Goal: Task Accomplishment & Management: Complete application form

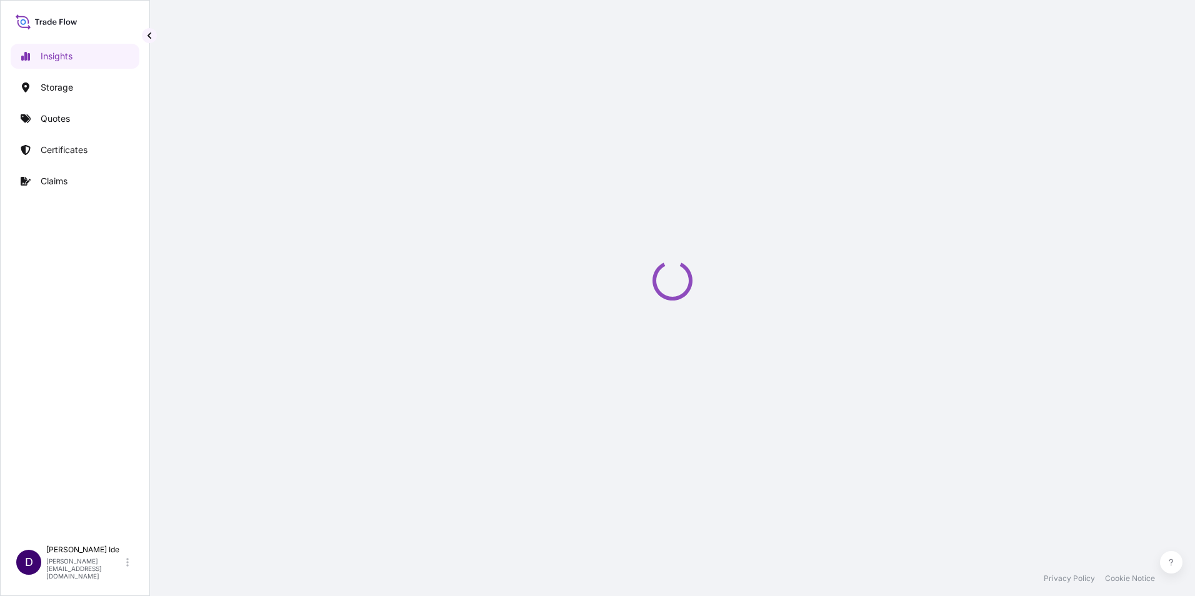
select select "2025"
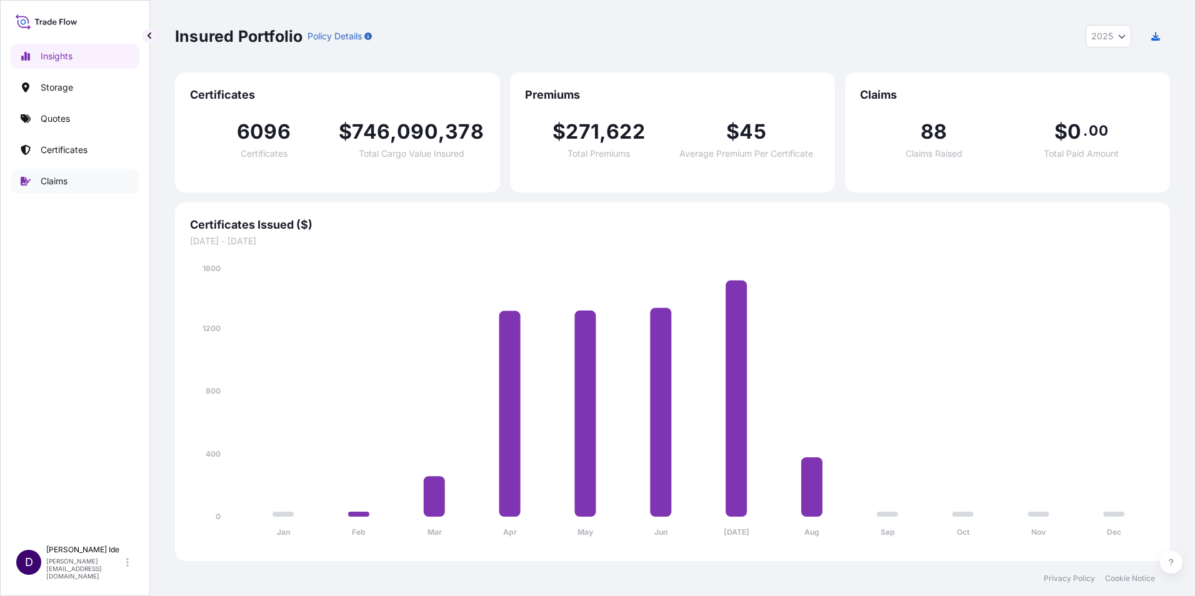
click at [56, 180] on p "Claims" at bounding box center [54, 181] width 27 height 12
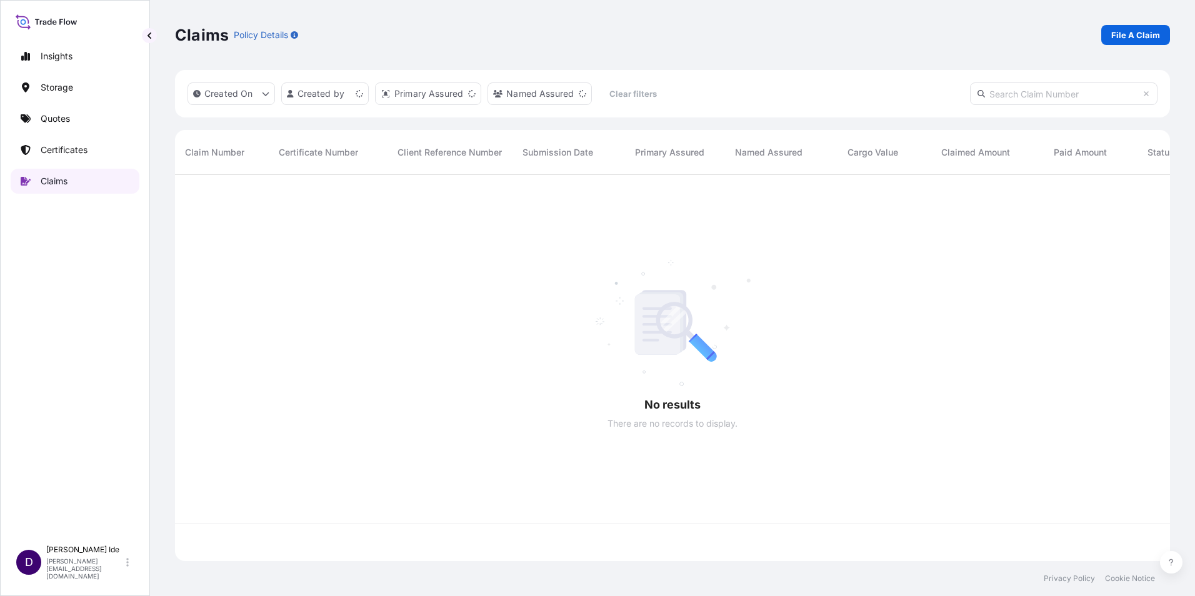
scroll to position [384, 985]
click at [1138, 34] on p "File A Claim" at bounding box center [1135, 35] width 49 height 12
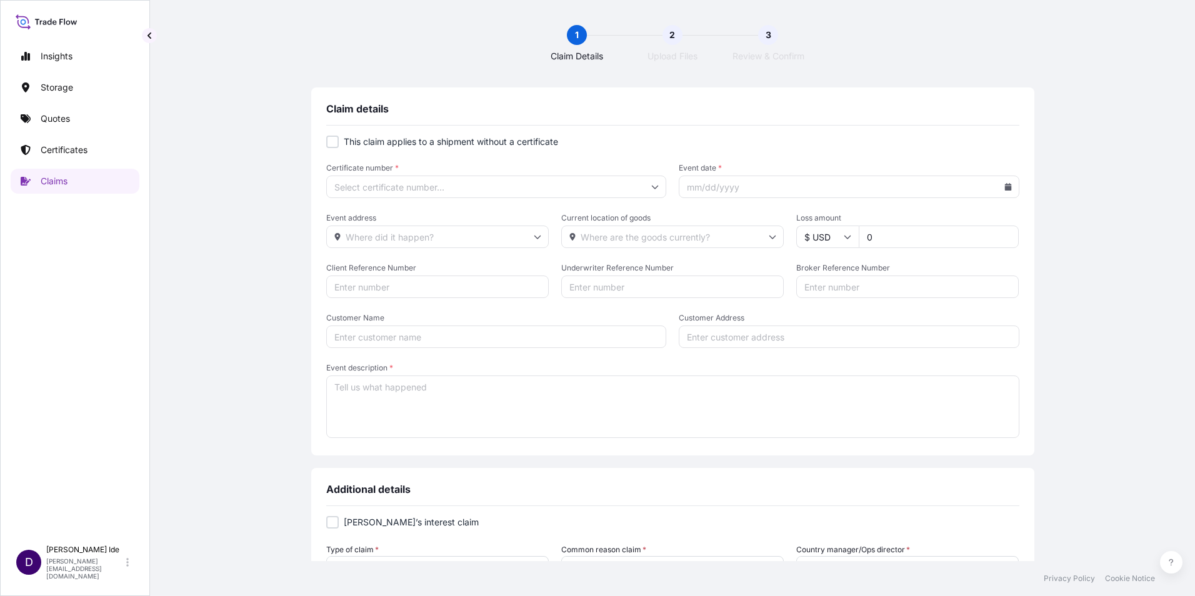
click at [329, 144] on div at bounding box center [332, 142] width 12 height 12
checkbox input "true"
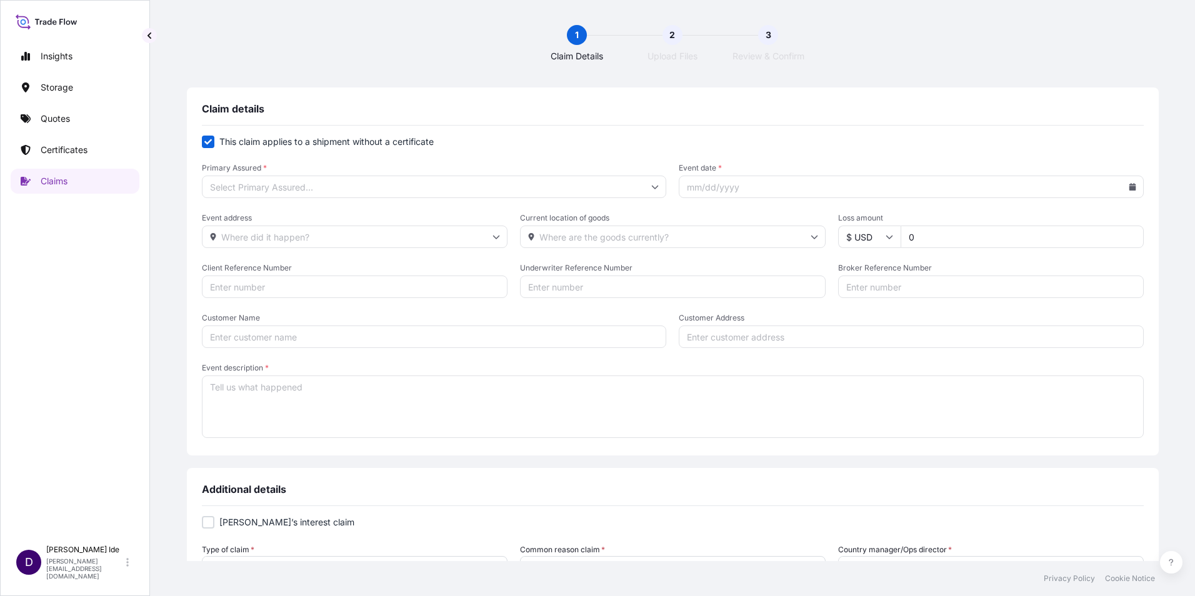
click at [651, 186] on icon at bounding box center [654, 186] width 7 height 7
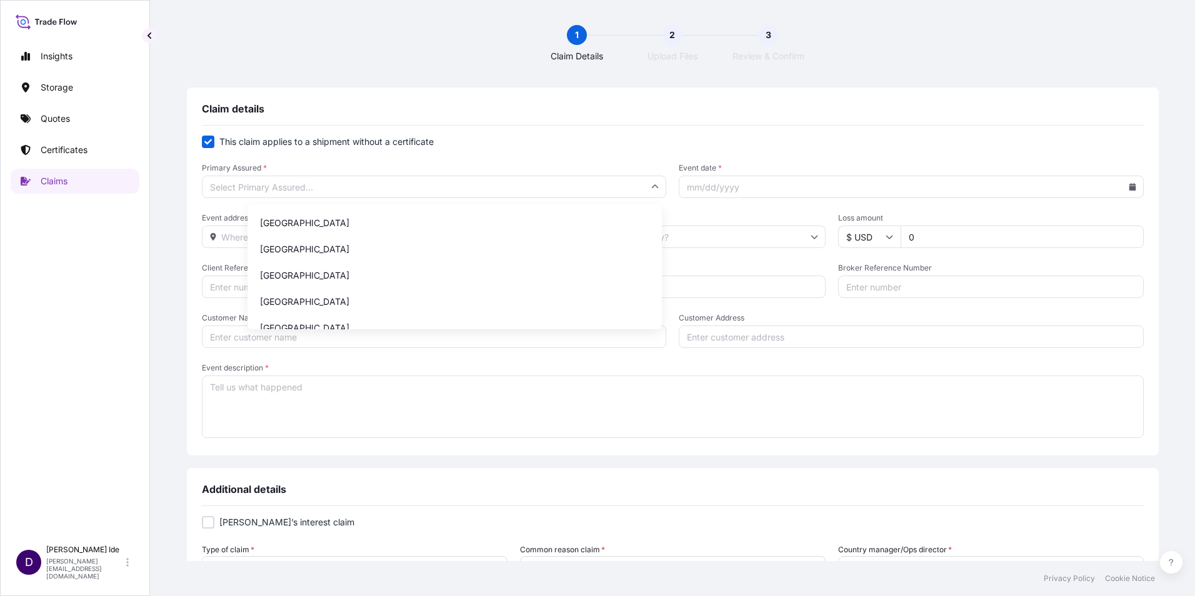
scroll to position [437, 0]
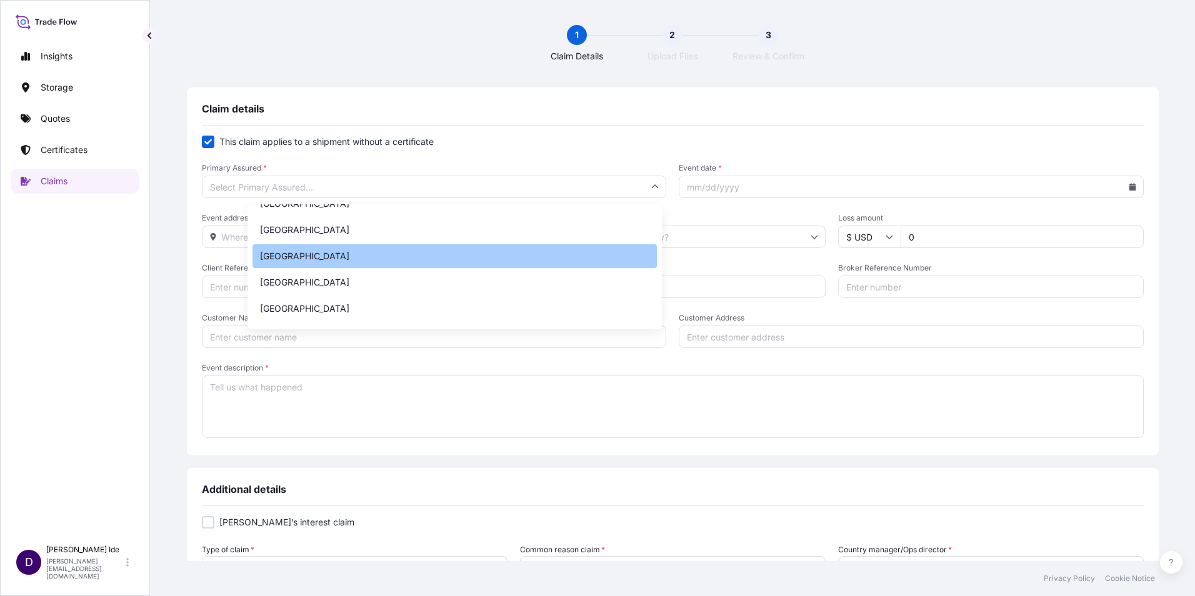
click at [322, 252] on div "[GEOGRAPHIC_DATA]" at bounding box center [454, 256] width 404 height 24
type input "[GEOGRAPHIC_DATA]"
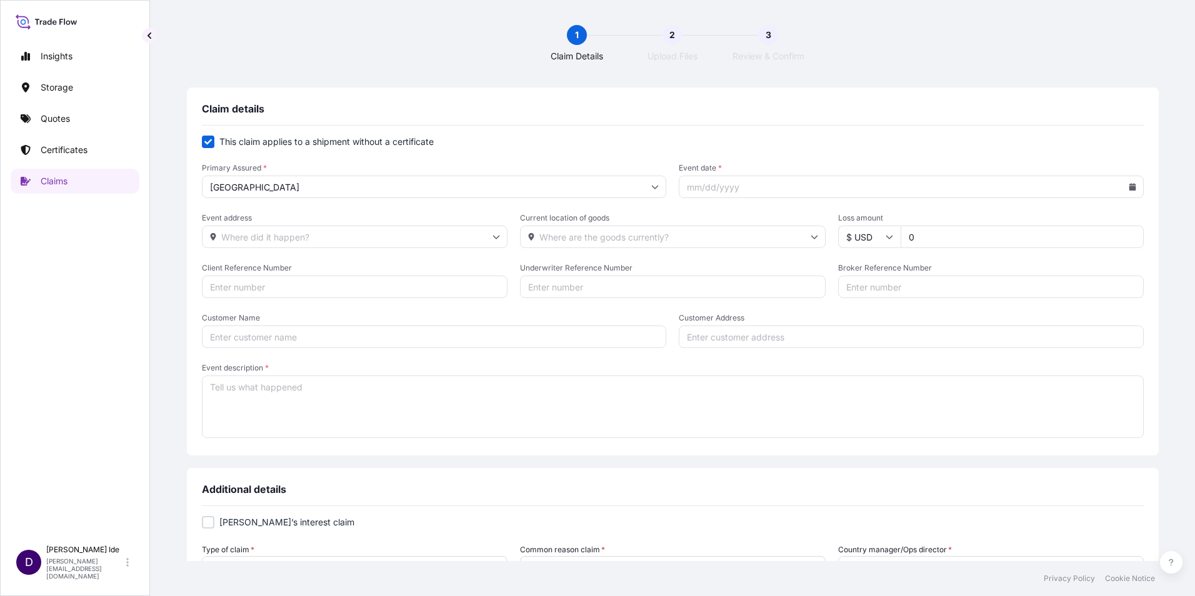
click at [1128, 186] on icon at bounding box center [1131, 186] width 7 height 7
click at [1024, 220] on button at bounding box center [1028, 222] width 20 height 20
click at [1024, 221] on button at bounding box center [1028, 222] width 20 height 20
click at [915, 295] on button "3" at bounding box center [920, 298] width 20 height 20
type input "[DATE]"
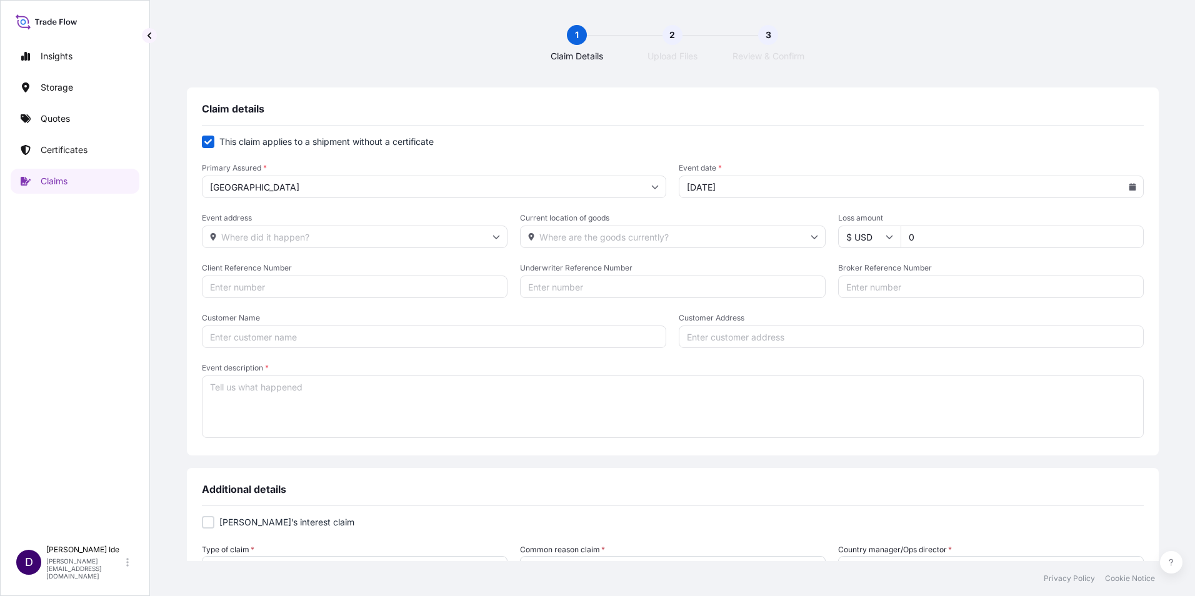
drag, startPoint x: 910, startPoint y: 238, endPoint x: 870, endPoint y: 238, distance: 40.0
click at [870, 238] on div "$ USD 0" at bounding box center [991, 237] width 306 height 22
type input "12000"
drag, startPoint x: 281, startPoint y: 337, endPoint x: 299, endPoint y: 334, distance: 18.4
click at [283, 337] on input "Customer Name" at bounding box center [434, 337] width 465 height 22
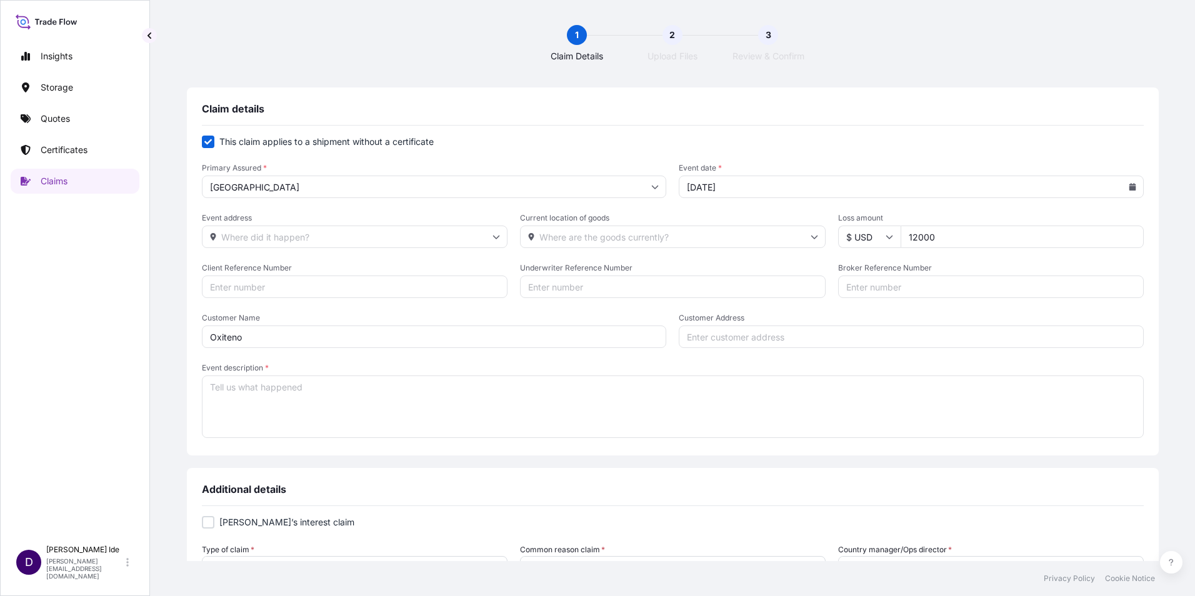
type input "Oxiteno"
click at [285, 397] on textarea "Event description *" at bounding box center [673, 406] width 942 height 62
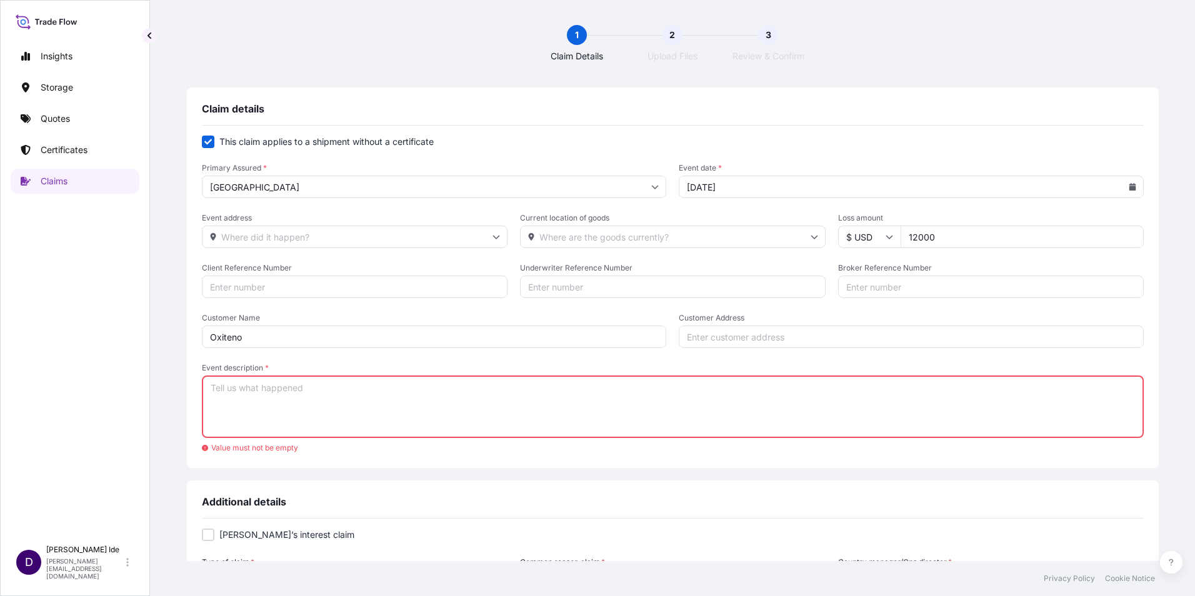
click at [284, 390] on textarea "Event description *" at bounding box center [673, 406] width 942 height 62
paste textarea "FOSFA certificate was not issued by our team"
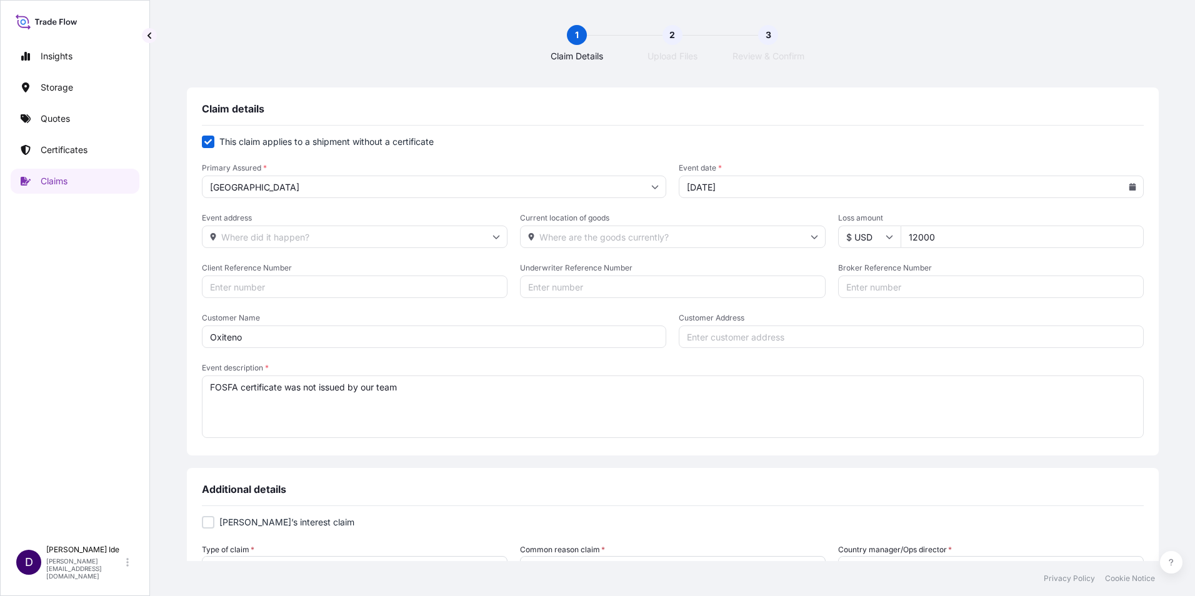
click at [465, 385] on textarea "FOSFA certificate was not issued by our team" at bounding box center [673, 406] width 942 height 62
click at [611, 414] on textarea "FOSFA certificate was not issued by our team so goods had to be reexported." at bounding box center [673, 406] width 942 height 62
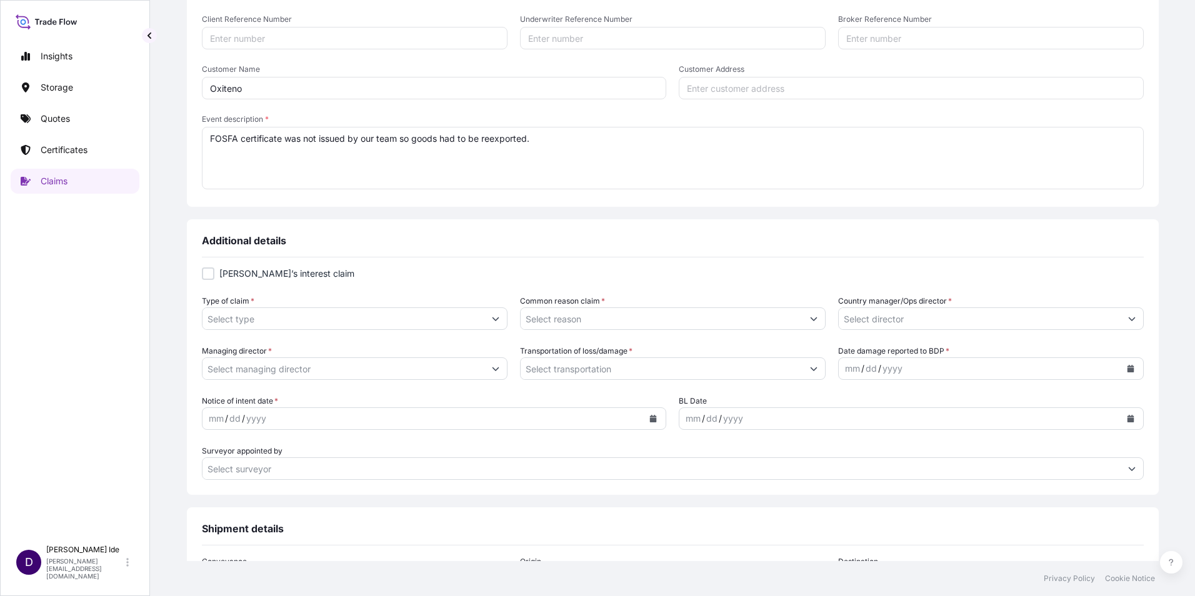
scroll to position [250, 0]
type textarea "FOSFA certificate was not issued by our team so goods had to be reexported."
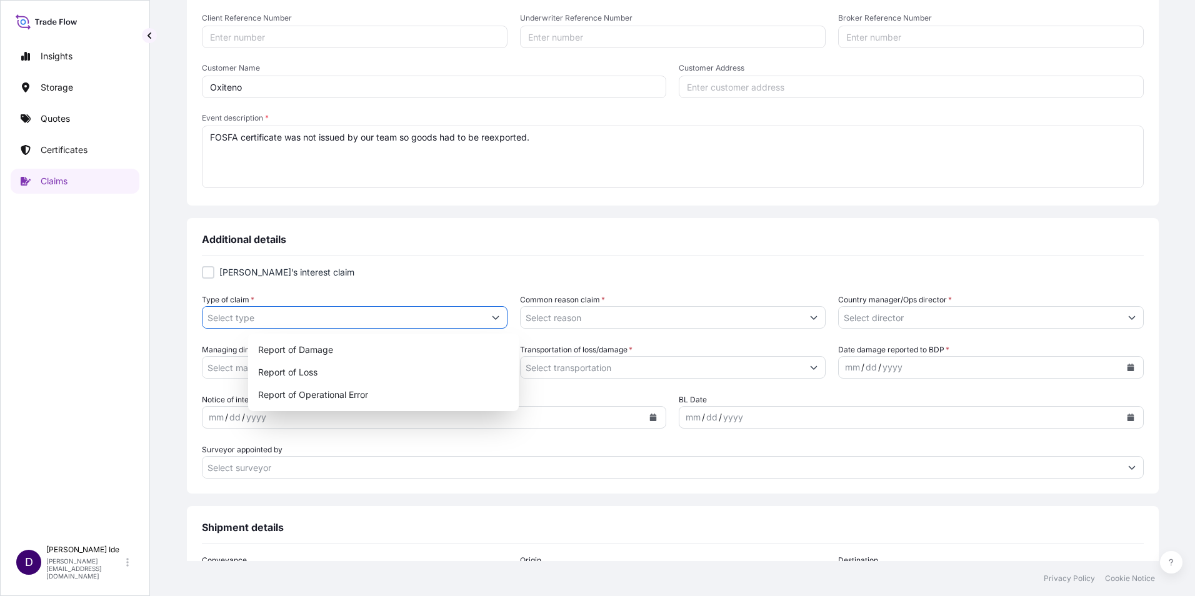
click at [507, 324] on button "Show suggestions" at bounding box center [495, 317] width 22 height 22
click at [357, 391] on div "Report of Operational Error" at bounding box center [383, 395] width 261 height 22
type input "Report of Operational Error"
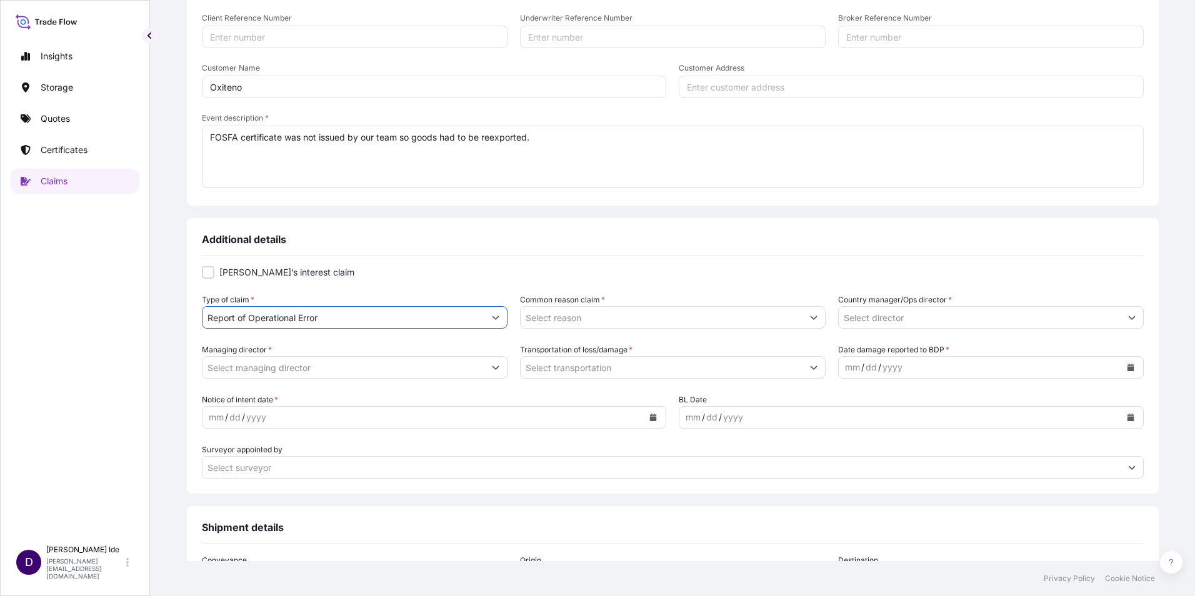
click at [810, 316] on icon "Show suggestions" at bounding box center [813, 317] width 7 height 7
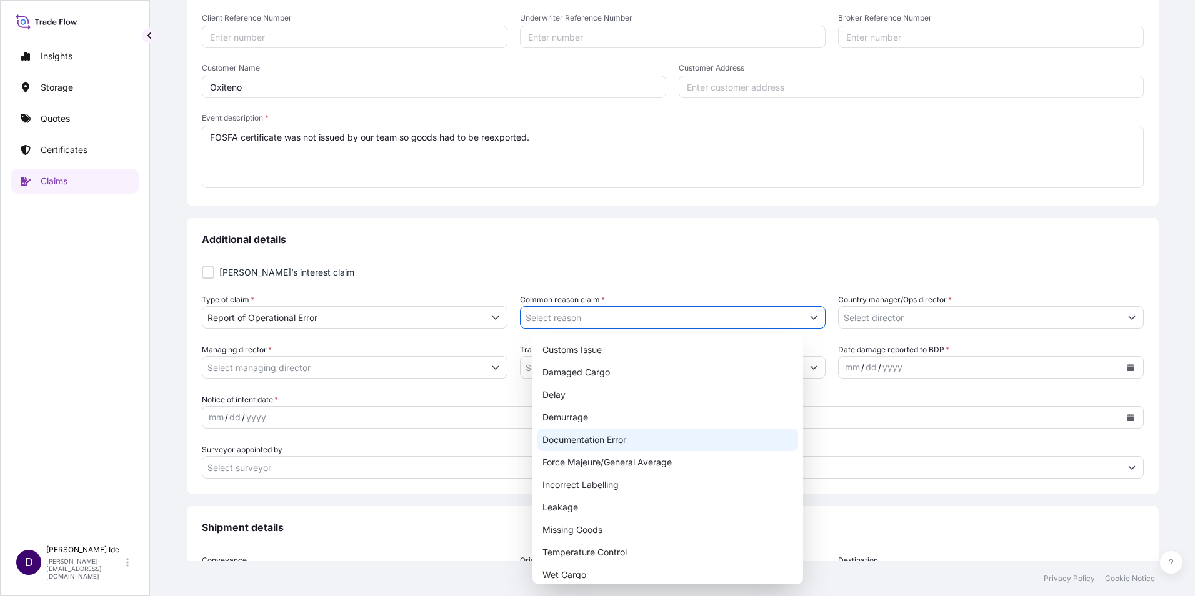
click at [599, 433] on div "Documentation Error" at bounding box center [667, 440] width 261 height 22
type input "Documentation Error"
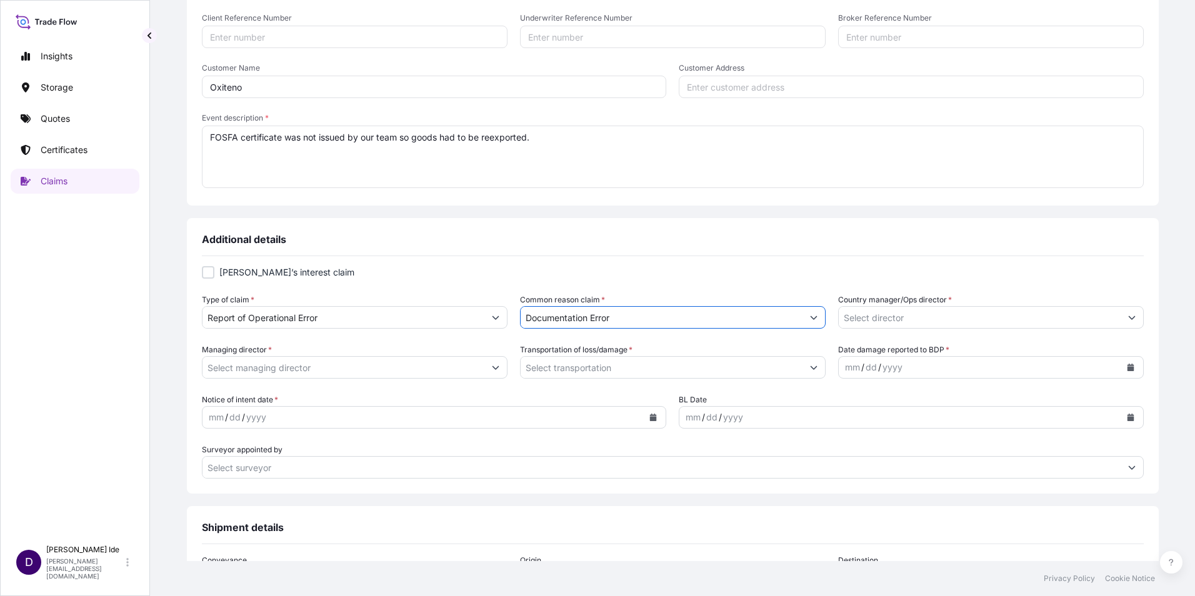
click at [1128, 319] on icon "Show suggestions" at bounding box center [1131, 317] width 7 height 7
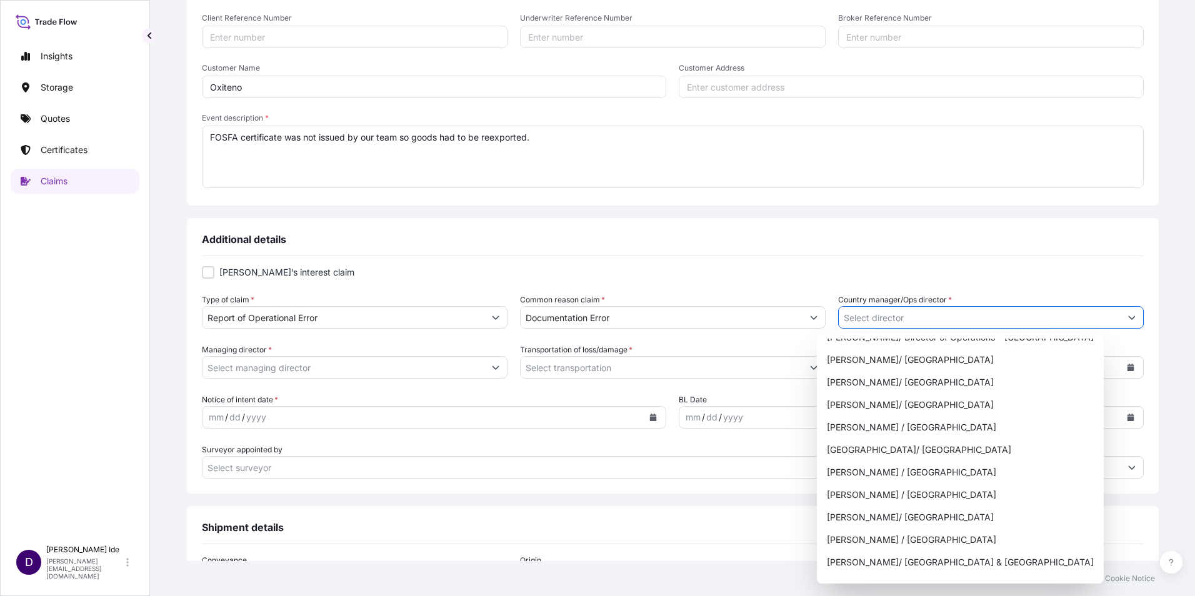
scroll to position [312, 0]
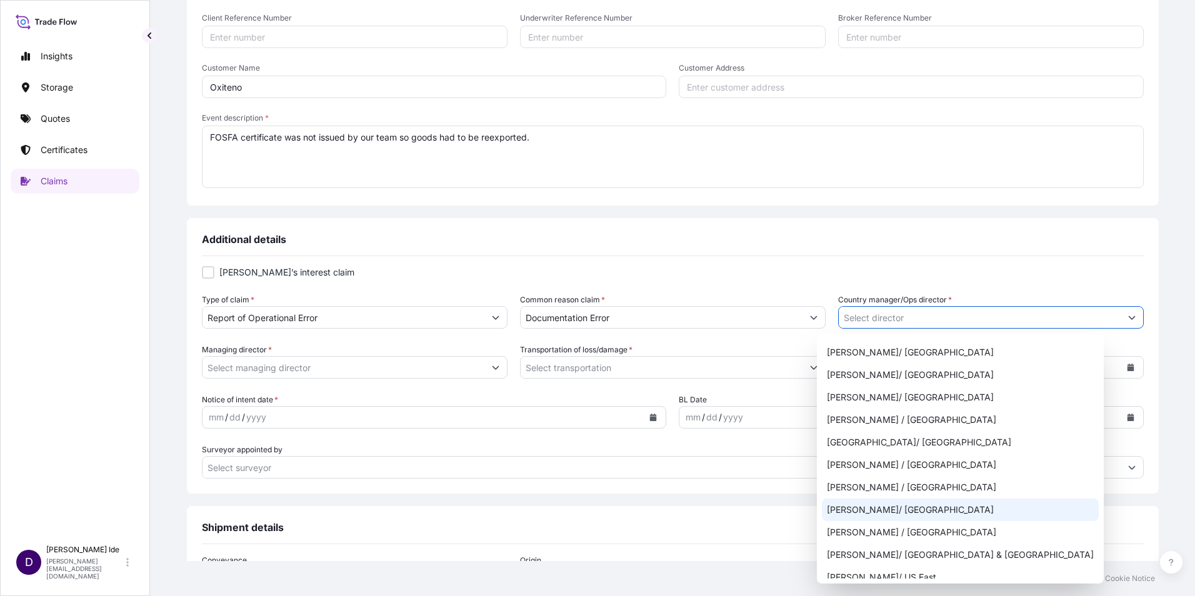
click at [865, 504] on div "[PERSON_NAME]/ [GEOGRAPHIC_DATA]" at bounding box center [960, 510] width 277 height 22
type input "[PERSON_NAME]/ [GEOGRAPHIC_DATA]"
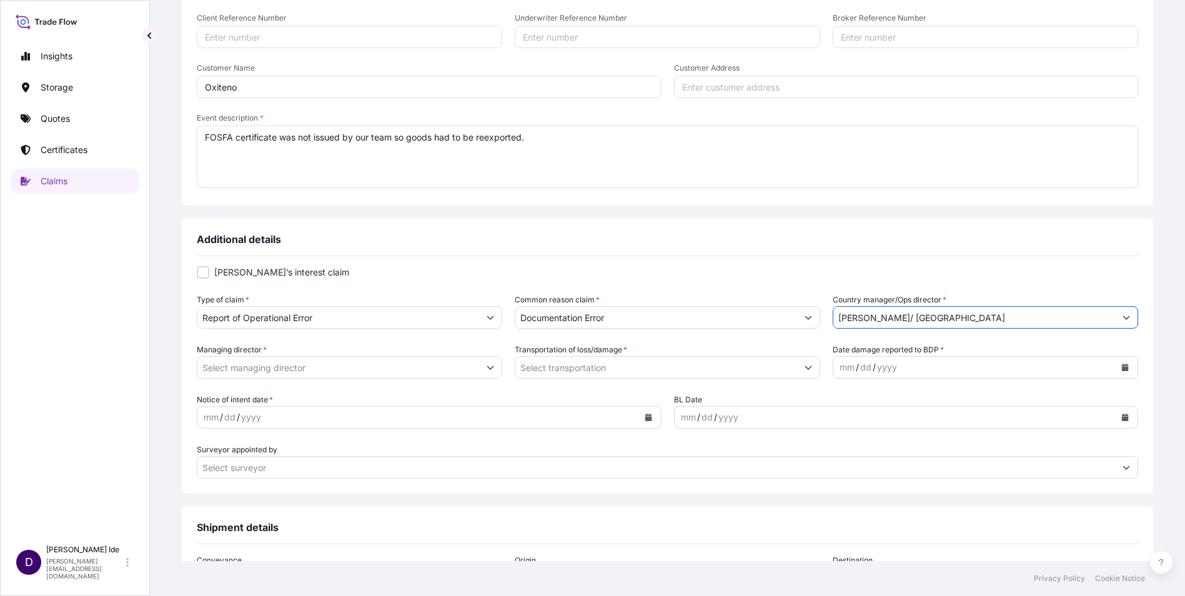
click at [502, 367] on button "Show suggestions" at bounding box center [490, 367] width 22 height 22
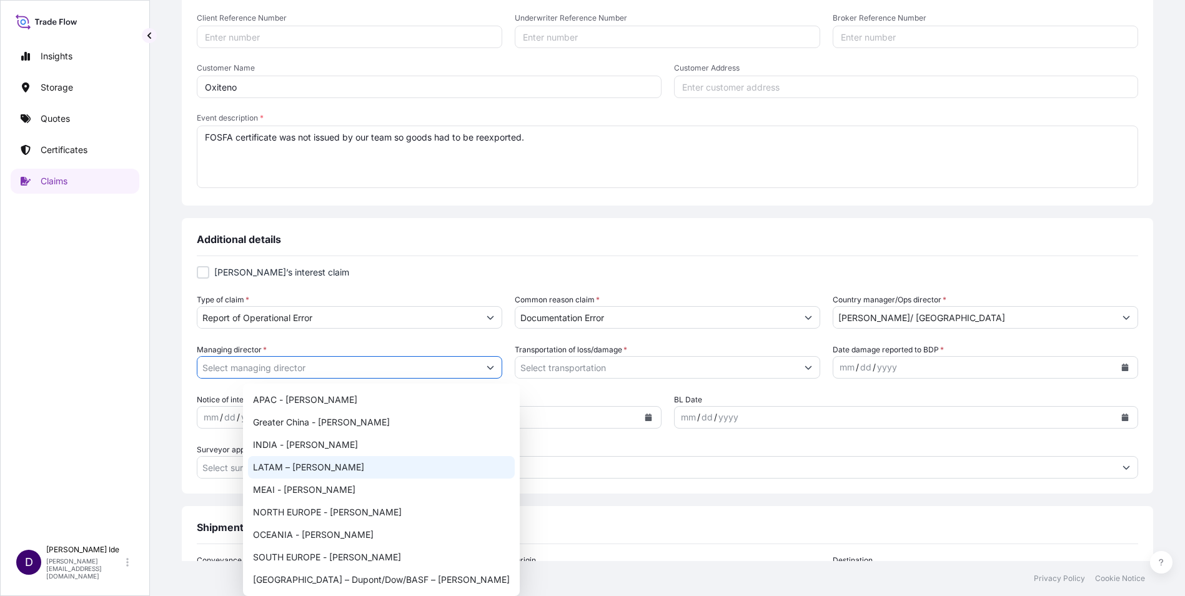
click at [360, 464] on div "LATAM – [PERSON_NAME]" at bounding box center [381, 467] width 267 height 22
type input "LATAM – [PERSON_NAME]"
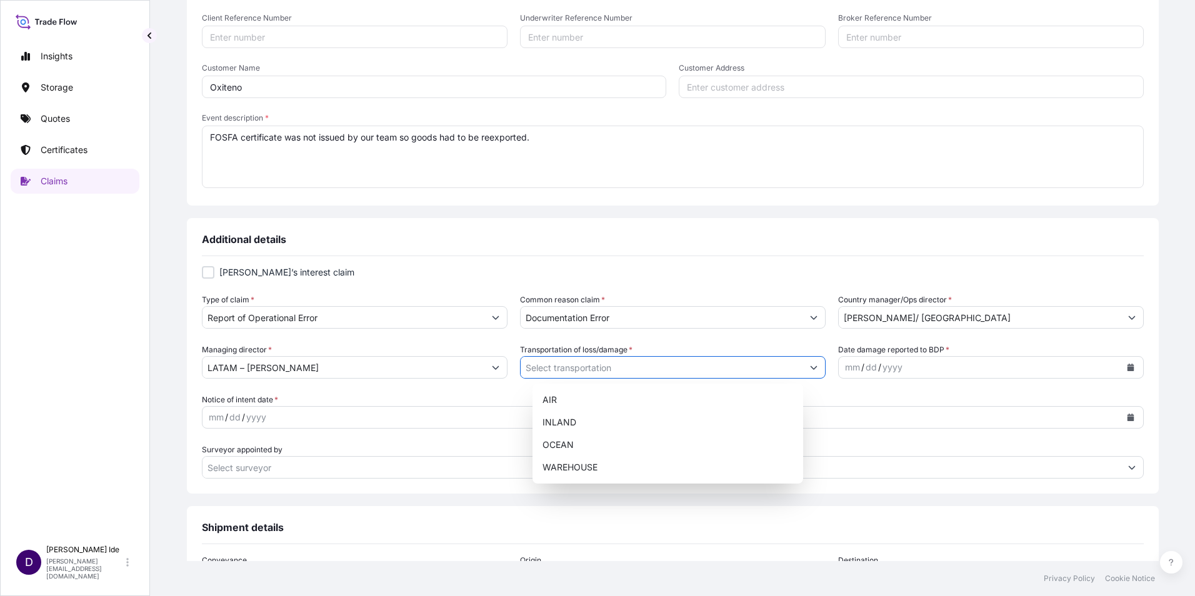
click at [802, 369] on button "Show suggestions" at bounding box center [813, 367] width 22 height 22
click at [578, 439] on div "OCEAN" at bounding box center [667, 445] width 261 height 22
type input "OCEAN"
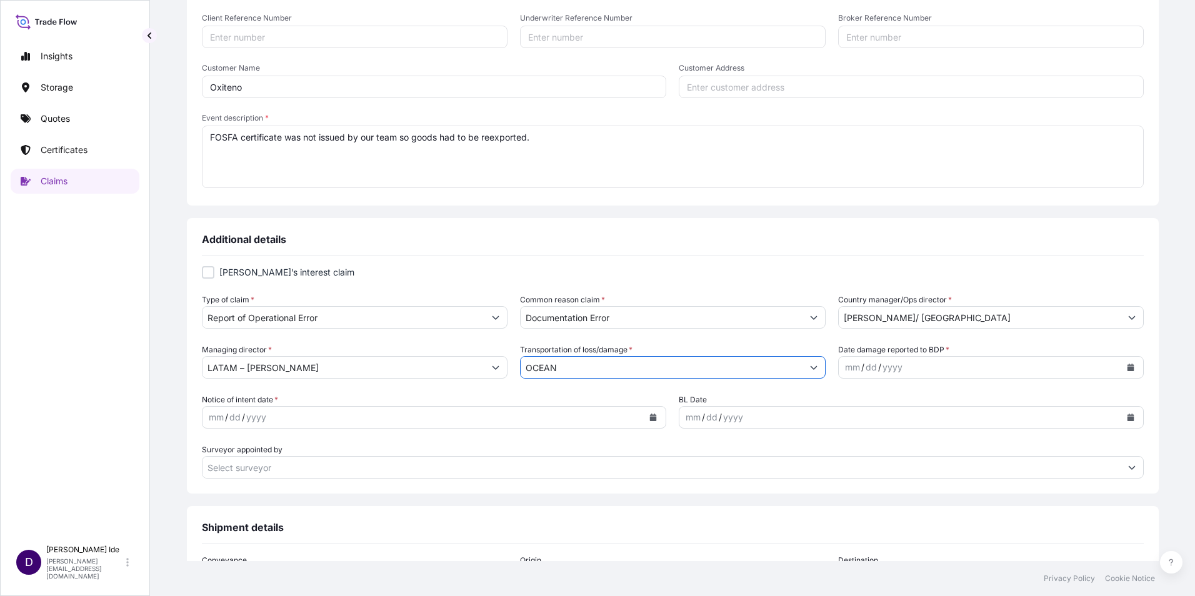
click at [1126, 364] on icon "Calendar" at bounding box center [1129, 367] width 7 height 7
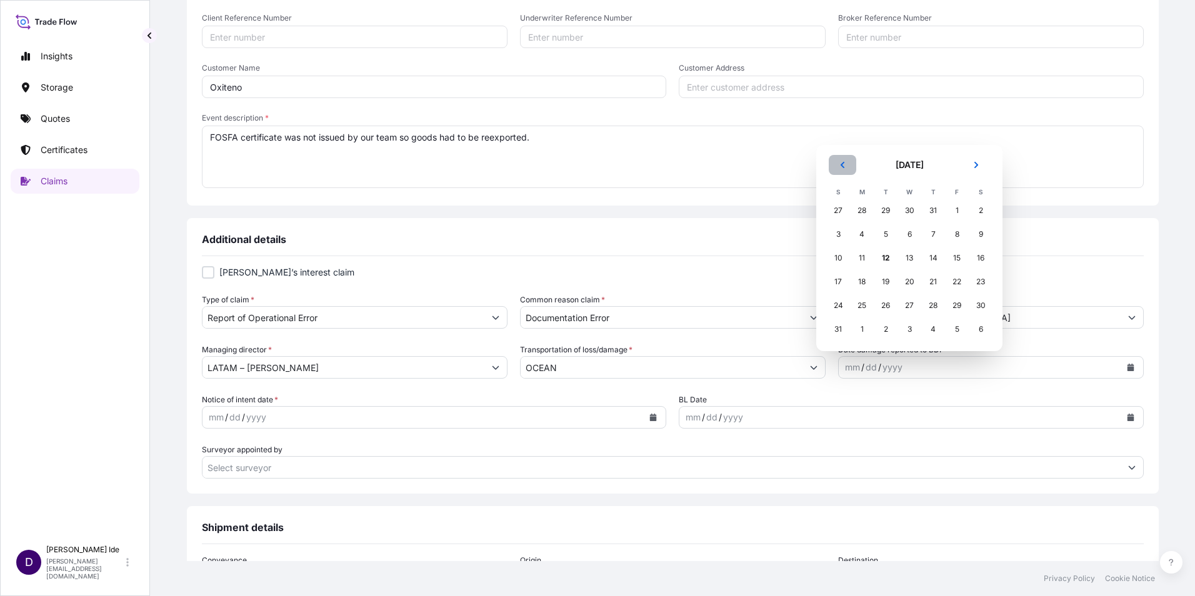
click at [845, 165] on icon "Previous" at bounding box center [841, 164] width 7 height 7
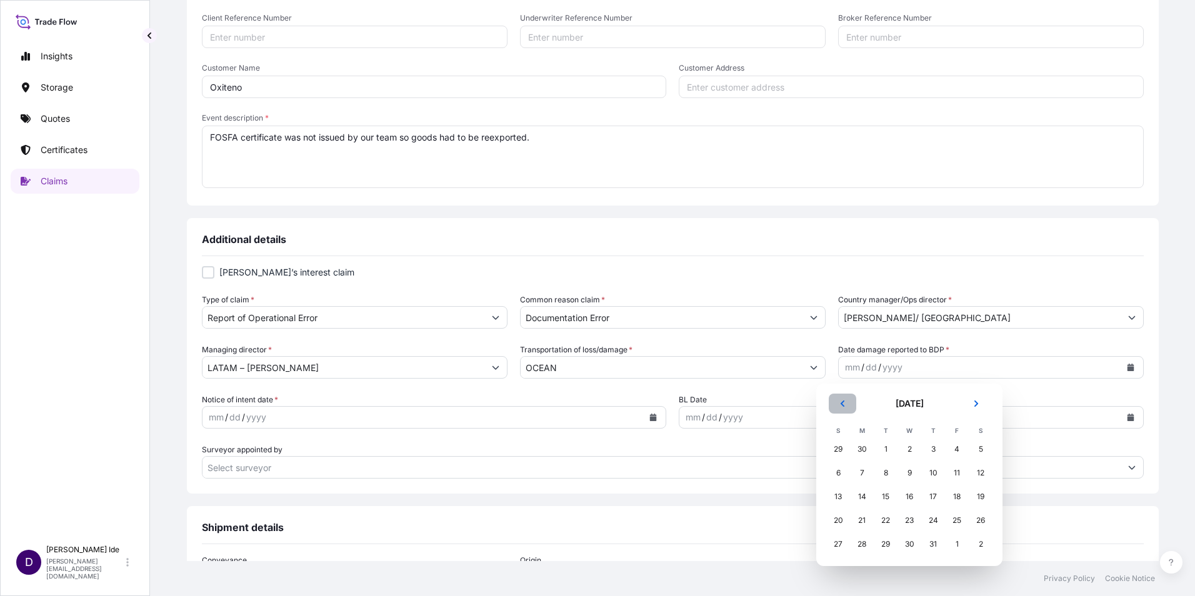
click at [843, 397] on button "Previous" at bounding box center [841, 404] width 27 height 20
click at [957, 449] on div "6" at bounding box center [956, 449] width 22 height 22
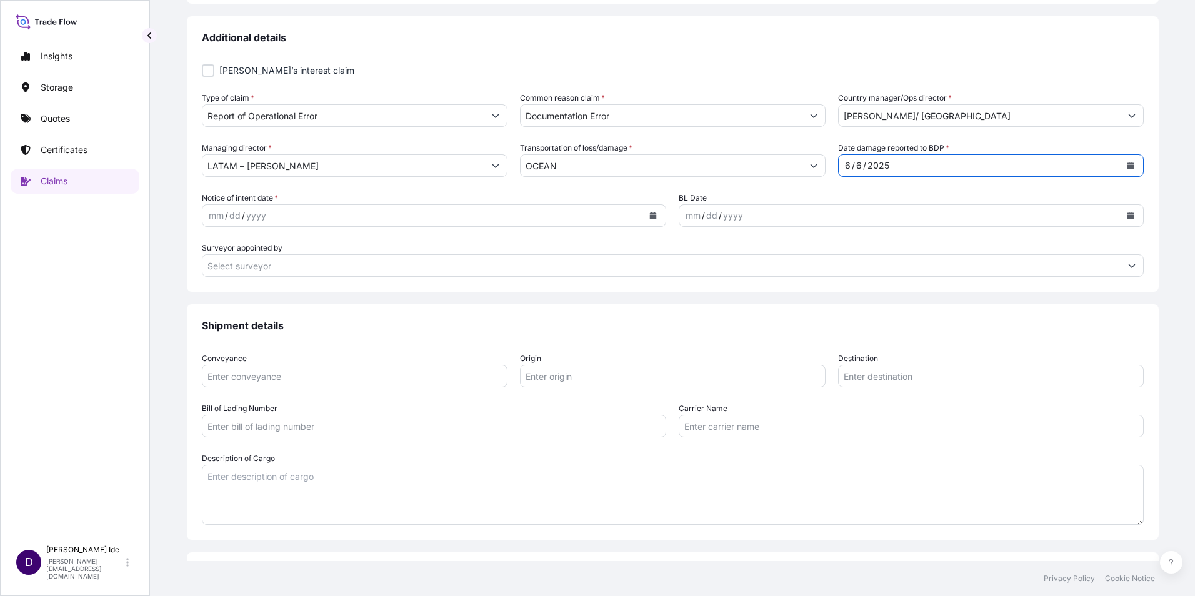
scroll to position [500, 0]
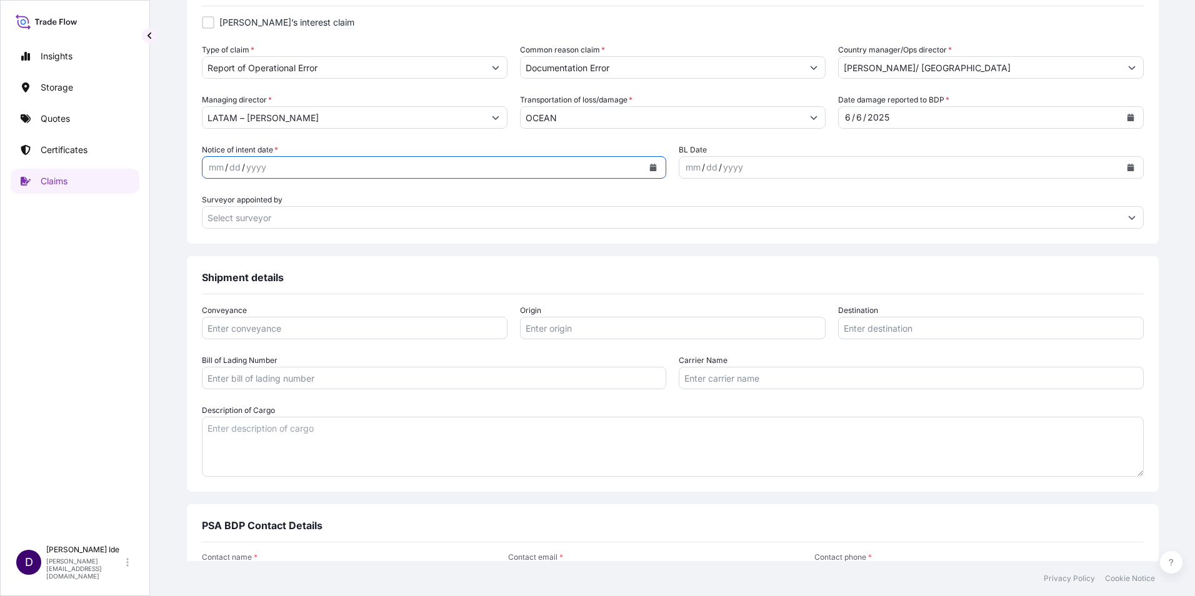
click at [650, 165] on icon "Calendar" at bounding box center [653, 167] width 7 height 7
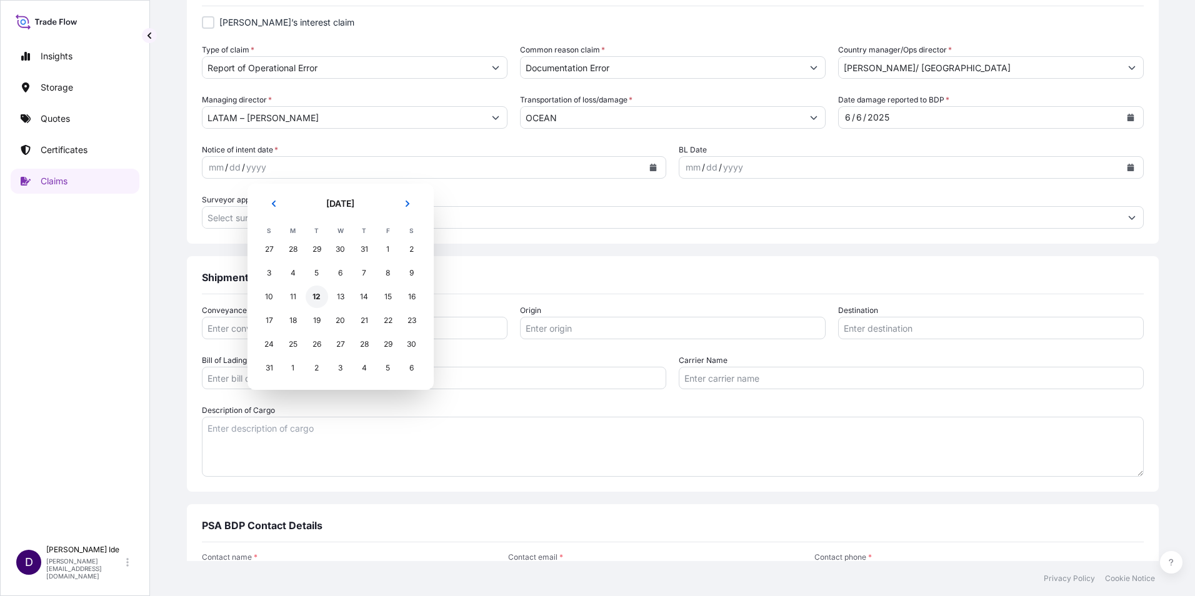
click at [320, 297] on div "12" at bounding box center [317, 297] width 22 height 22
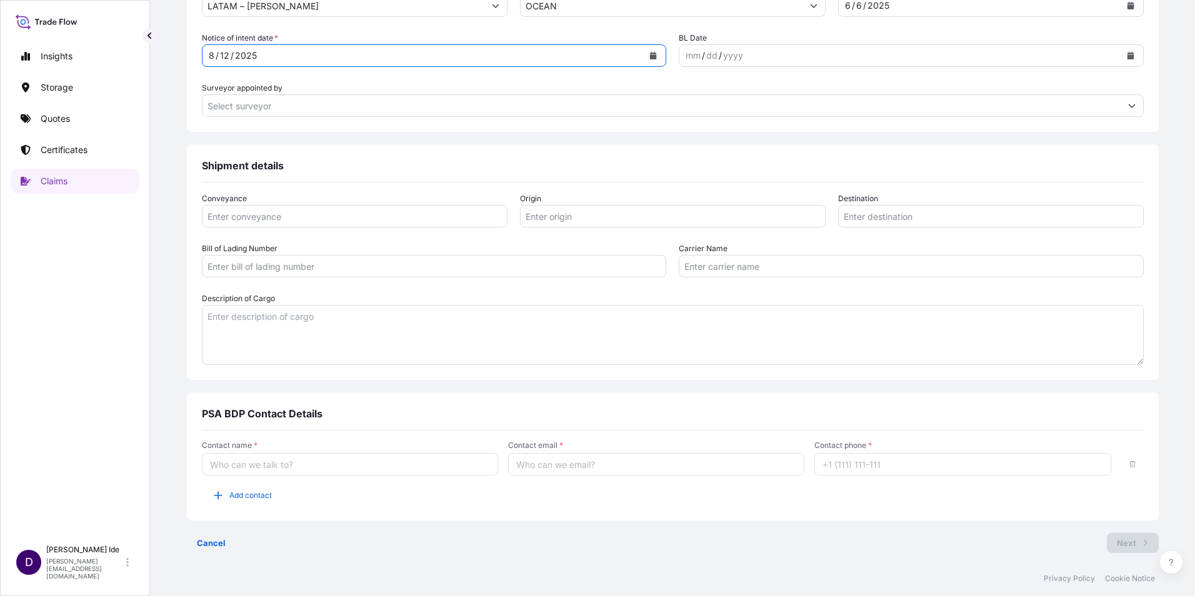
scroll to position [614, 0]
click at [275, 459] on input "Contact name *" at bounding box center [350, 462] width 296 height 22
type input "[PERSON_NAME]"
type input "[PERSON_NAME][EMAIL_ADDRESS][DOMAIN_NAME]"
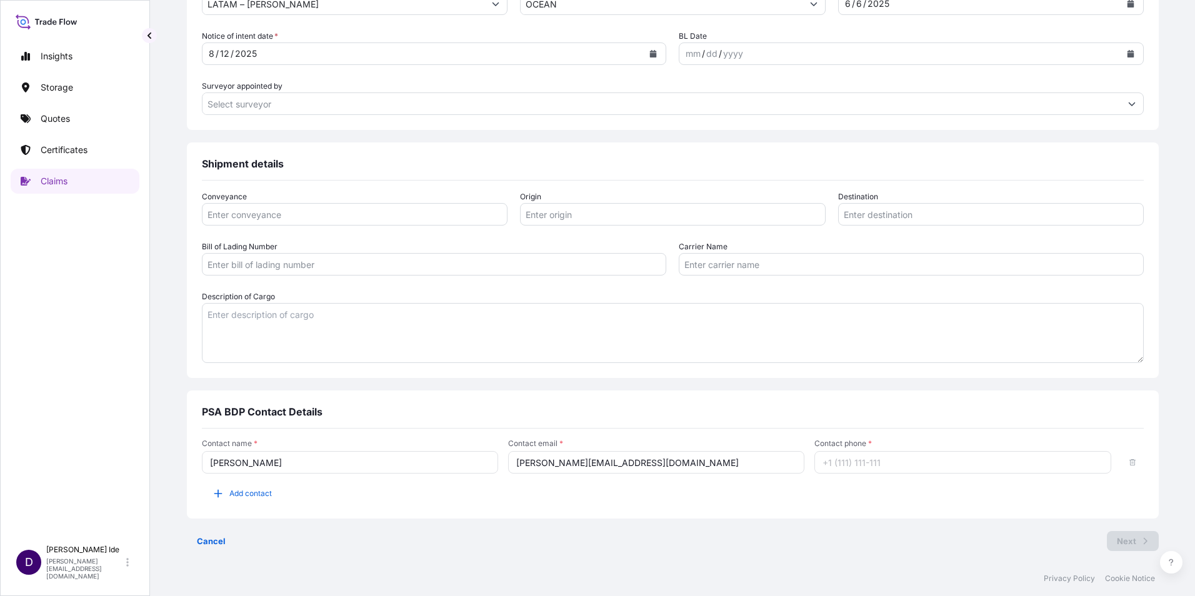
type input "12156298934"
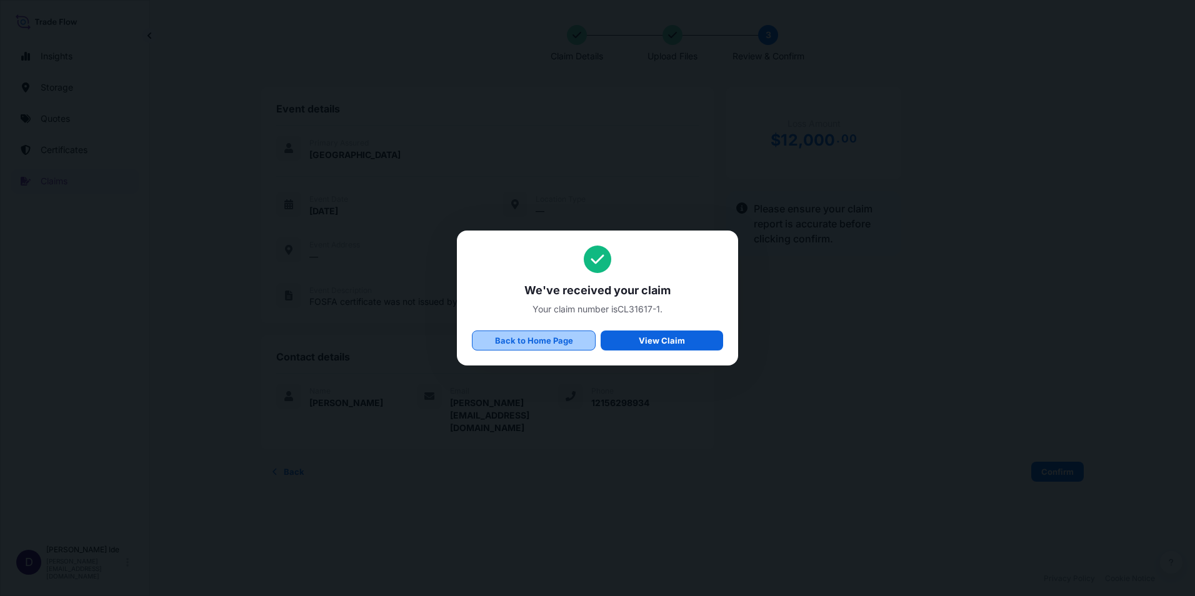
click at [550, 339] on p "Back to Home Page" at bounding box center [534, 340] width 78 height 12
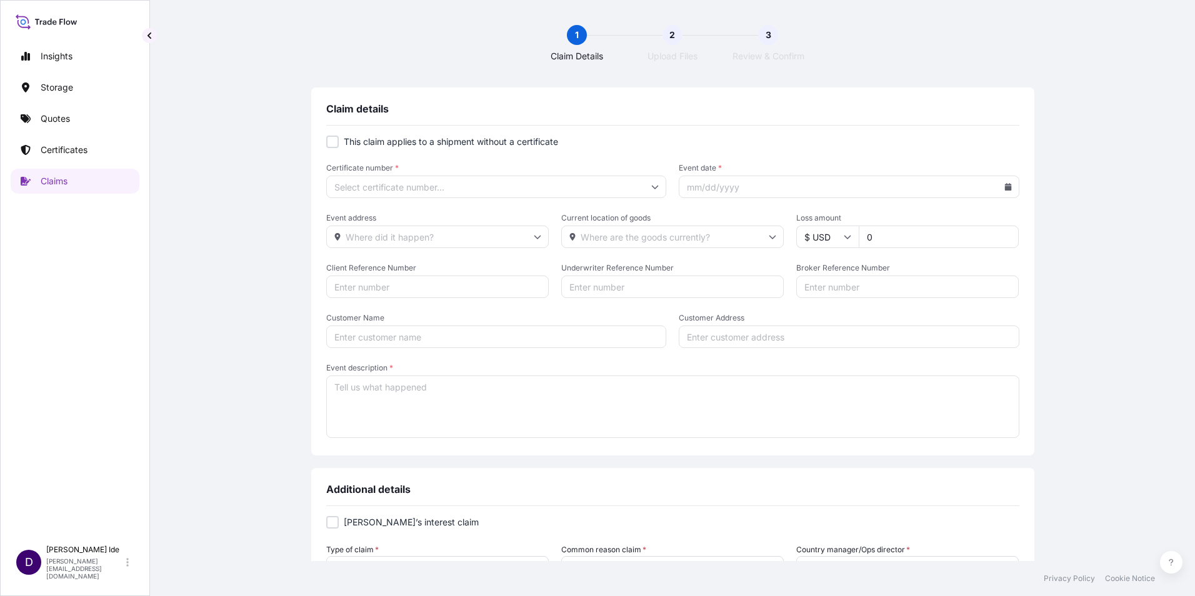
click at [332, 142] on div at bounding box center [332, 142] width 12 height 12
checkbox input "true"
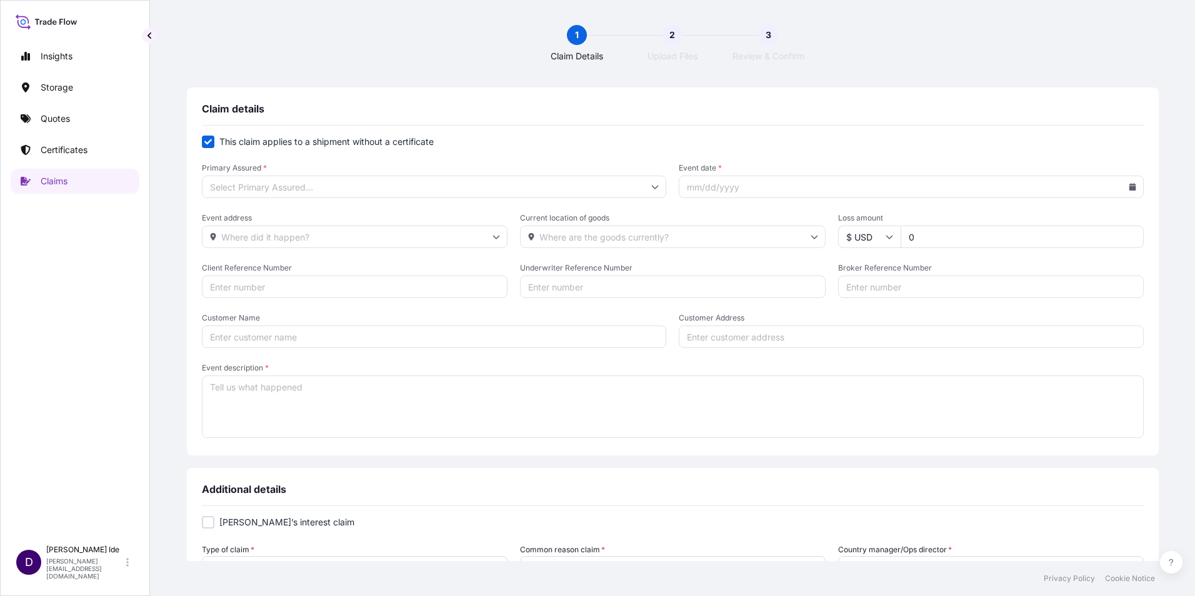
click at [1081, 190] on input "Event date *" at bounding box center [911, 187] width 465 height 22
click at [1128, 186] on icon at bounding box center [1131, 186] width 7 height 7
click at [1025, 223] on button at bounding box center [1028, 222] width 20 height 20
click at [953, 320] on button "16" at bounding box center [949, 322] width 20 height 20
type input "[DATE]"
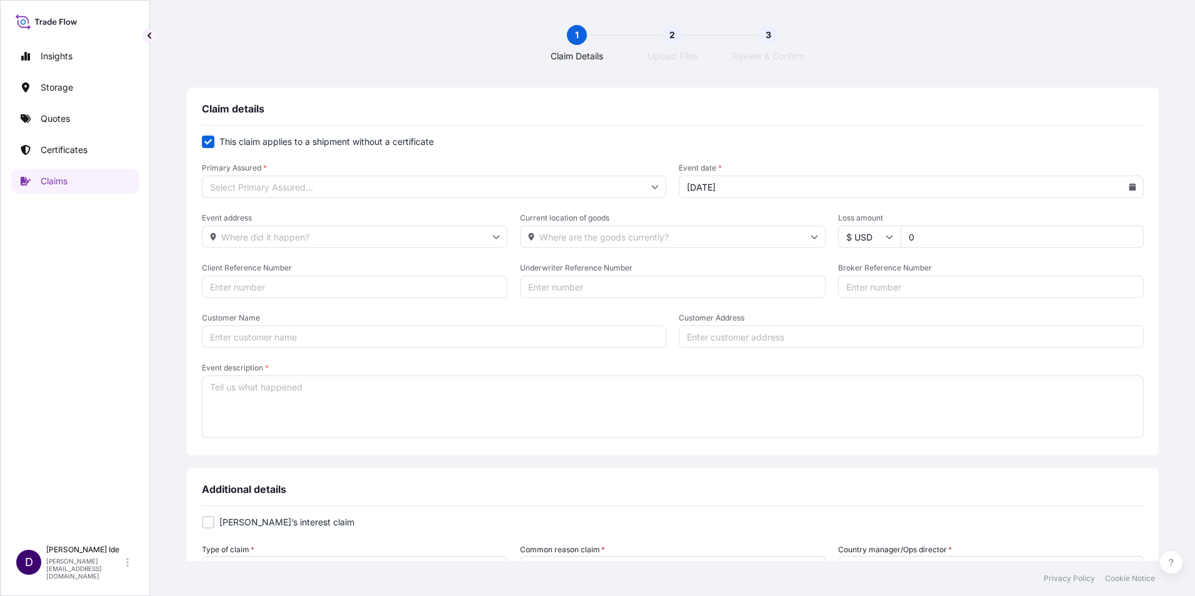
drag, startPoint x: 913, startPoint y: 241, endPoint x: 875, endPoint y: 237, distance: 37.7
click at [875, 237] on div "$ USD 0" at bounding box center [991, 237] width 306 height 22
type input "2000"
click at [314, 340] on input "Customer Name" at bounding box center [434, 337] width 465 height 22
type input "[PERSON_NAME]"
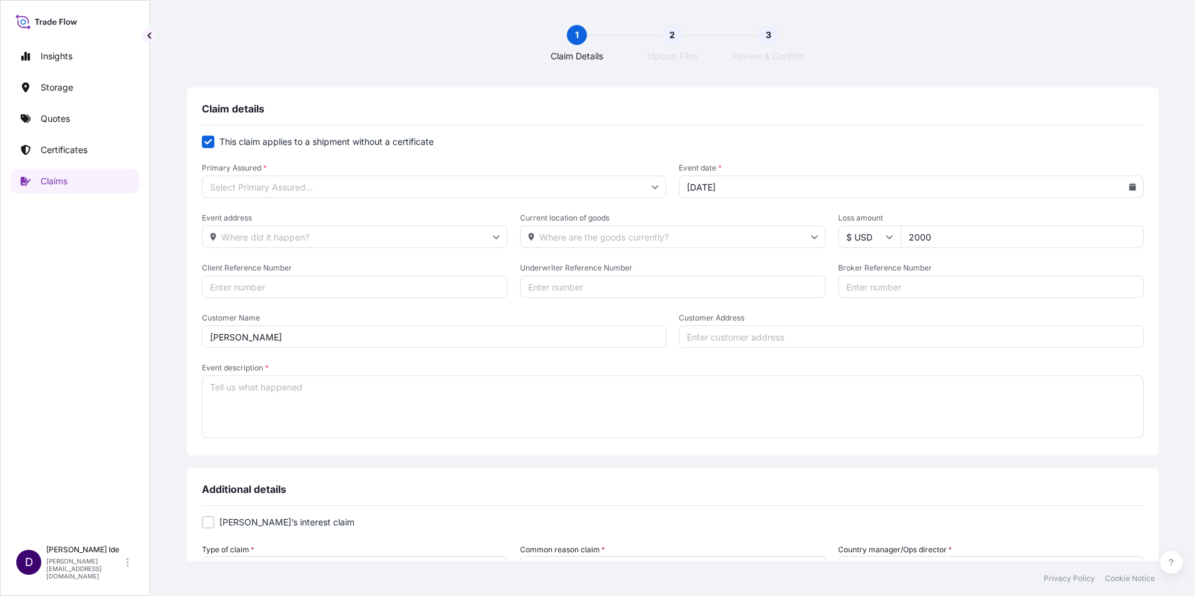
click at [645, 187] on input "Primary Assured *" at bounding box center [434, 187] width 465 height 22
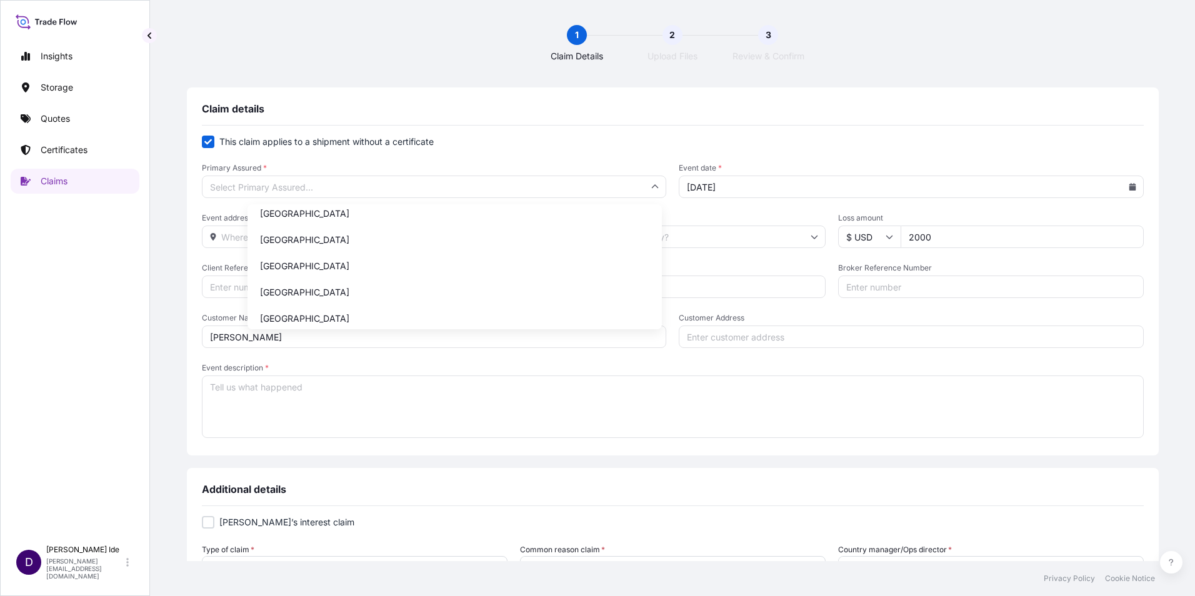
scroll to position [437, 0]
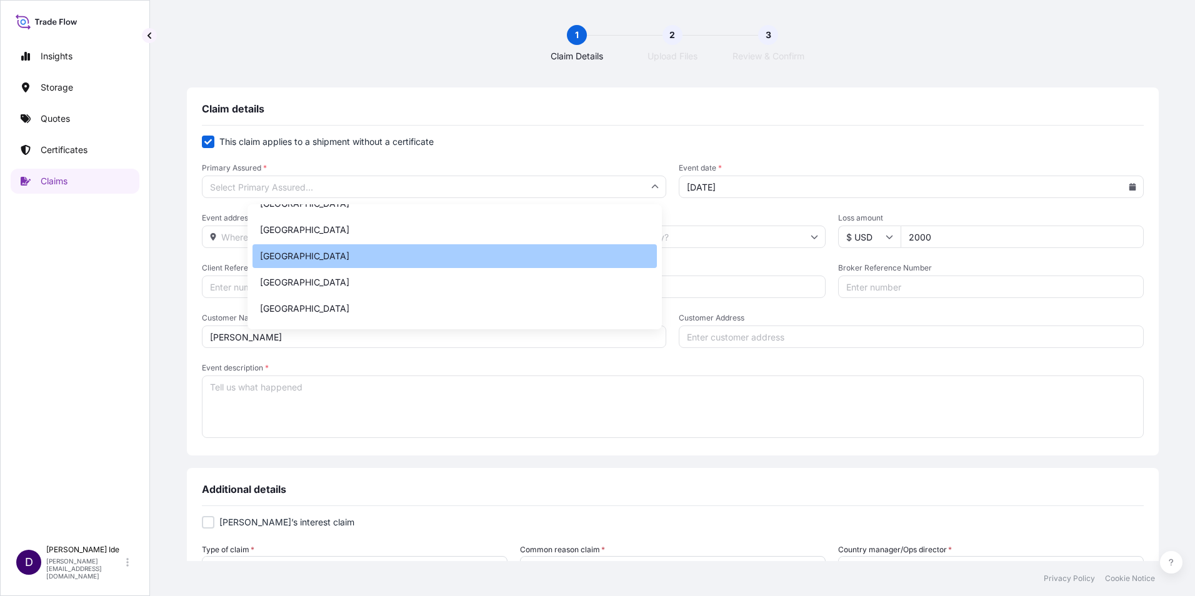
click at [318, 250] on div "[GEOGRAPHIC_DATA]" at bounding box center [454, 256] width 404 height 24
type input "[GEOGRAPHIC_DATA]"
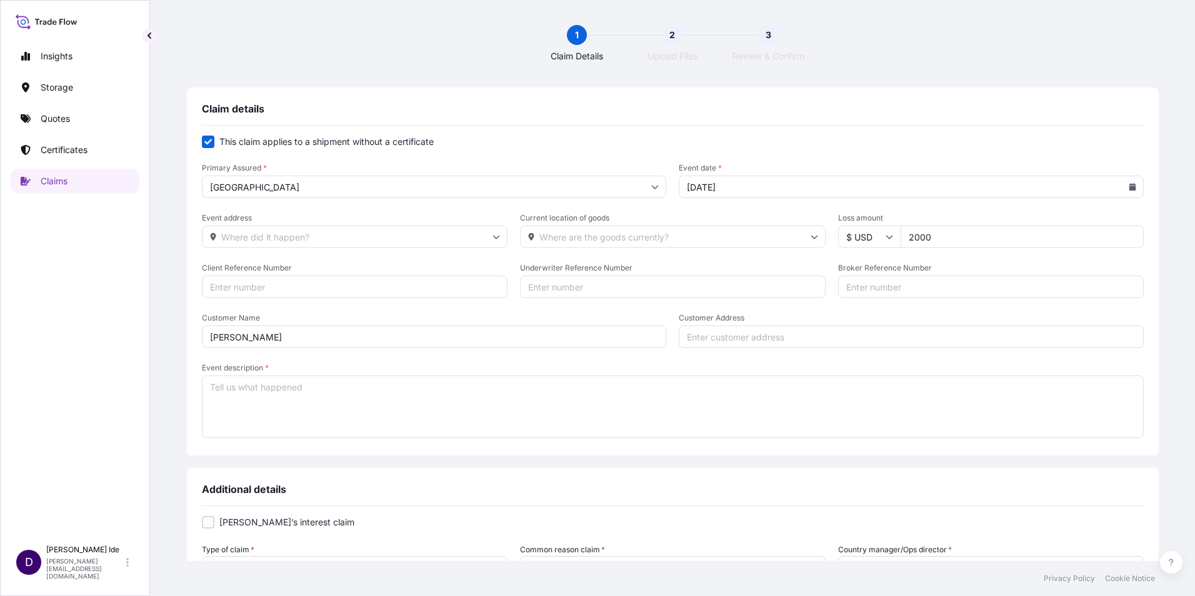
click at [292, 394] on textarea "Event description *" at bounding box center [673, 406] width 942 height 62
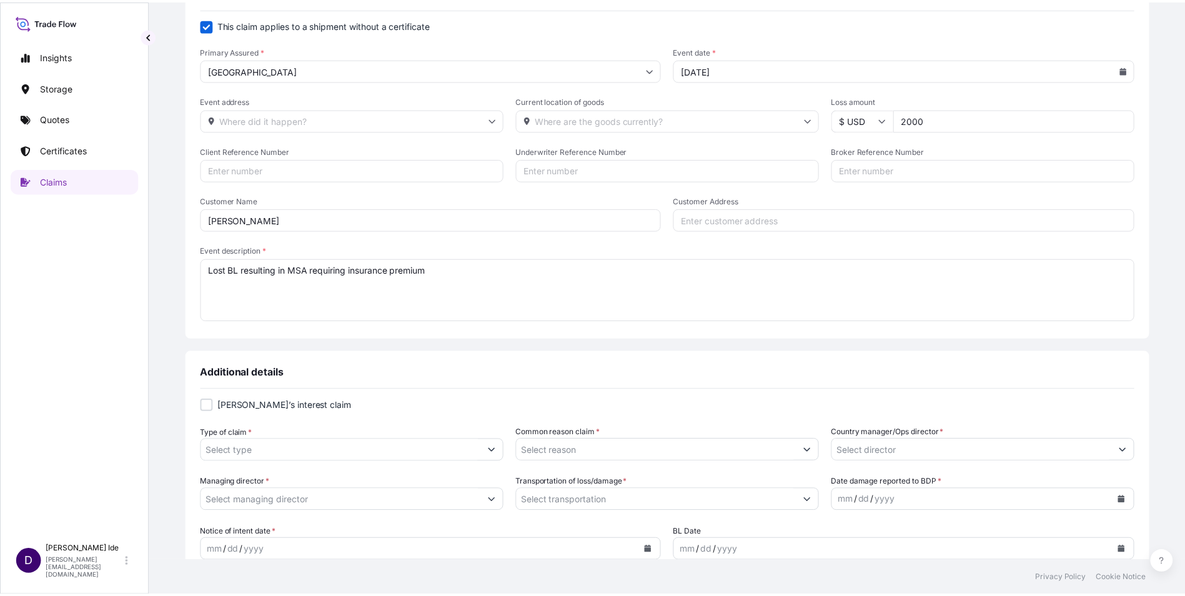
scroll to position [187, 0]
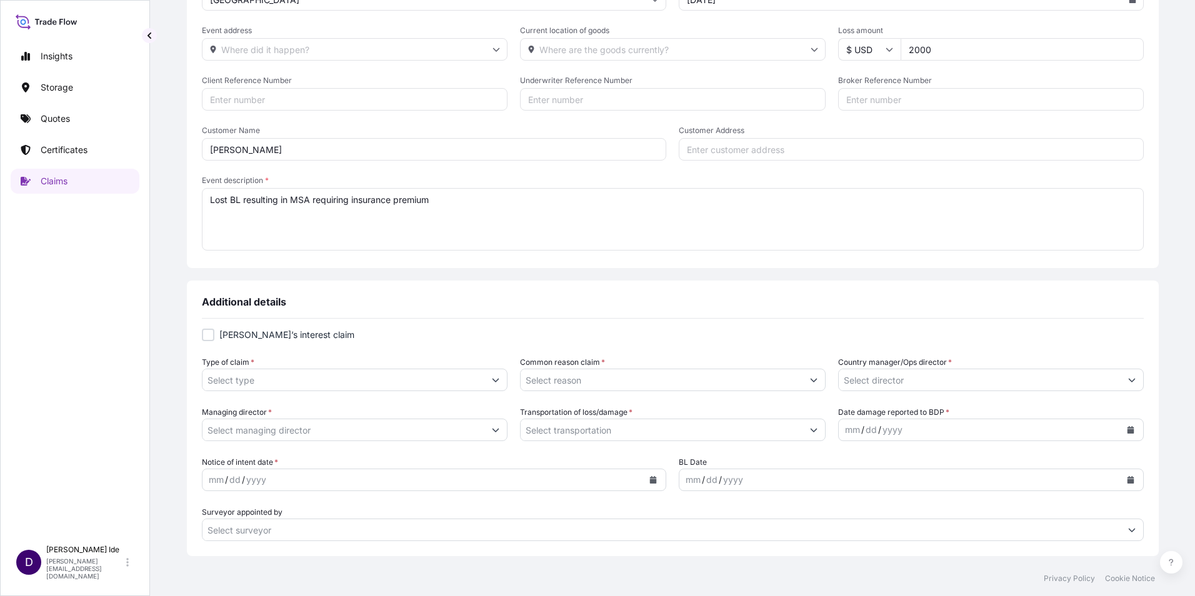
type textarea "Lost BL resulting in MSA requiring insurance premium"
click at [499, 380] on icon "Show suggestions" at bounding box center [495, 381] width 7 height 4
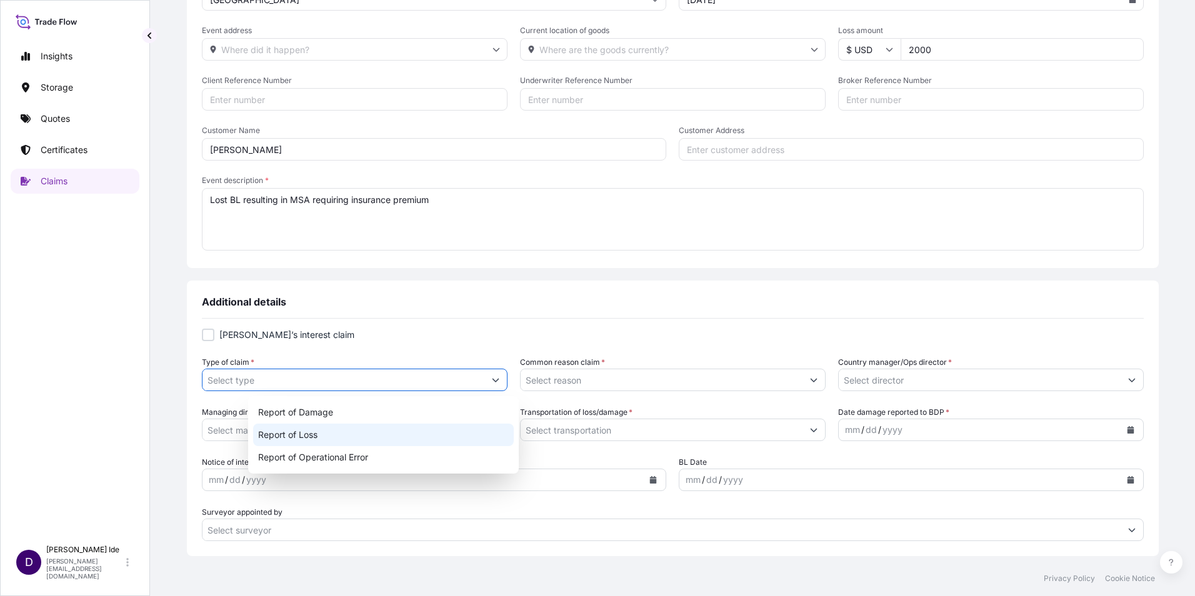
click at [346, 438] on div "Report of Loss" at bounding box center [383, 435] width 261 height 22
type input "Report of Loss"
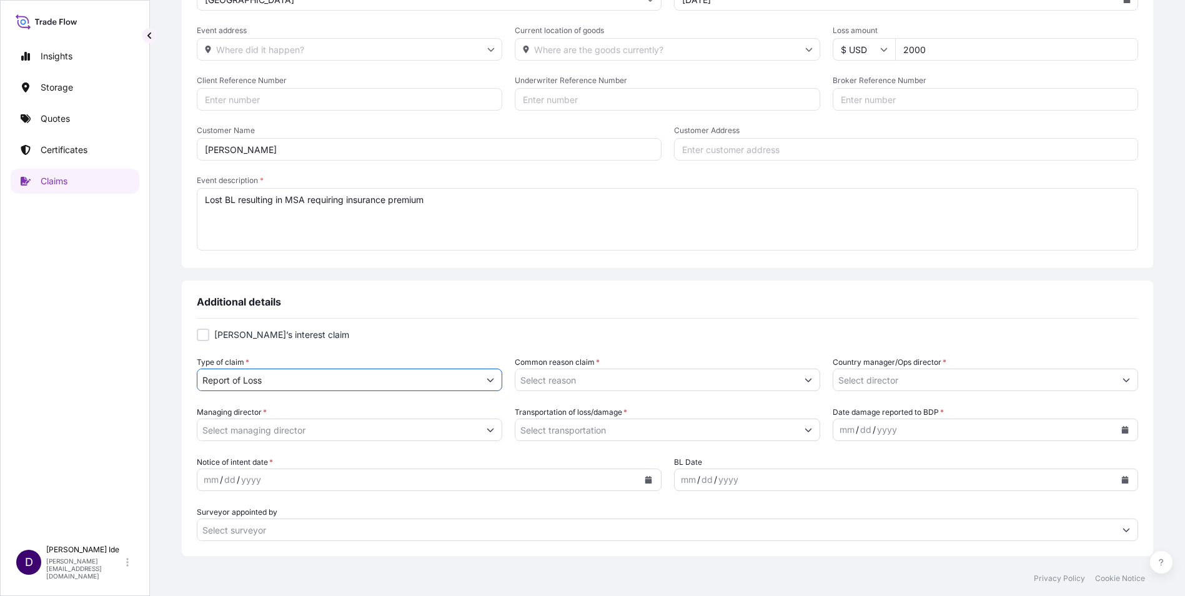
click at [797, 375] on button "Show suggestions" at bounding box center [808, 380] width 22 height 22
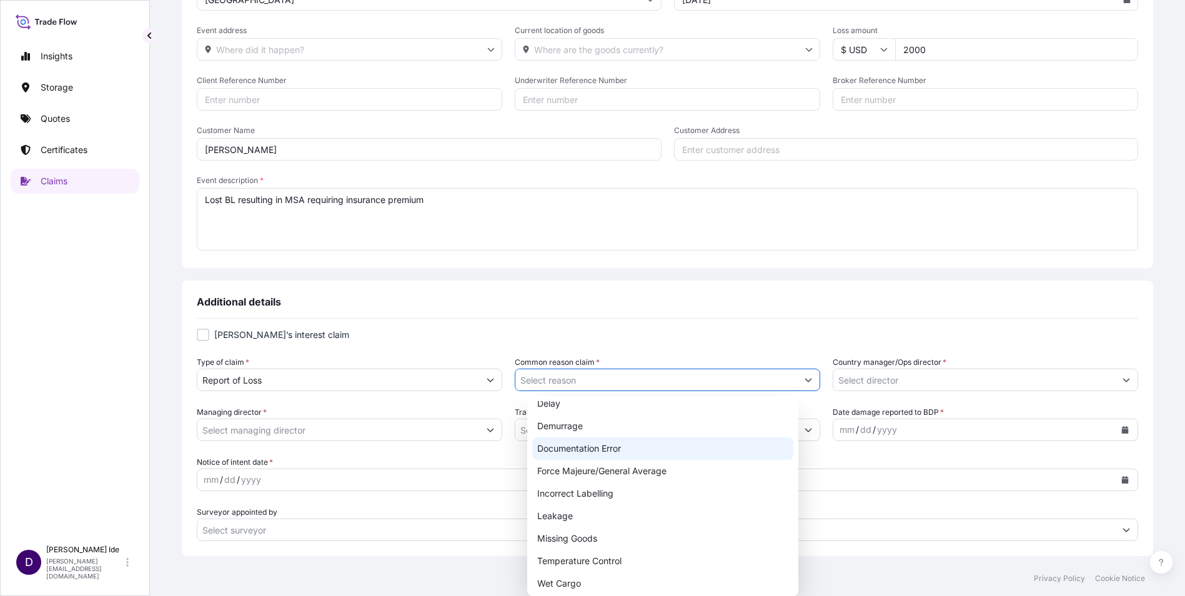
scroll to position [17, 0]
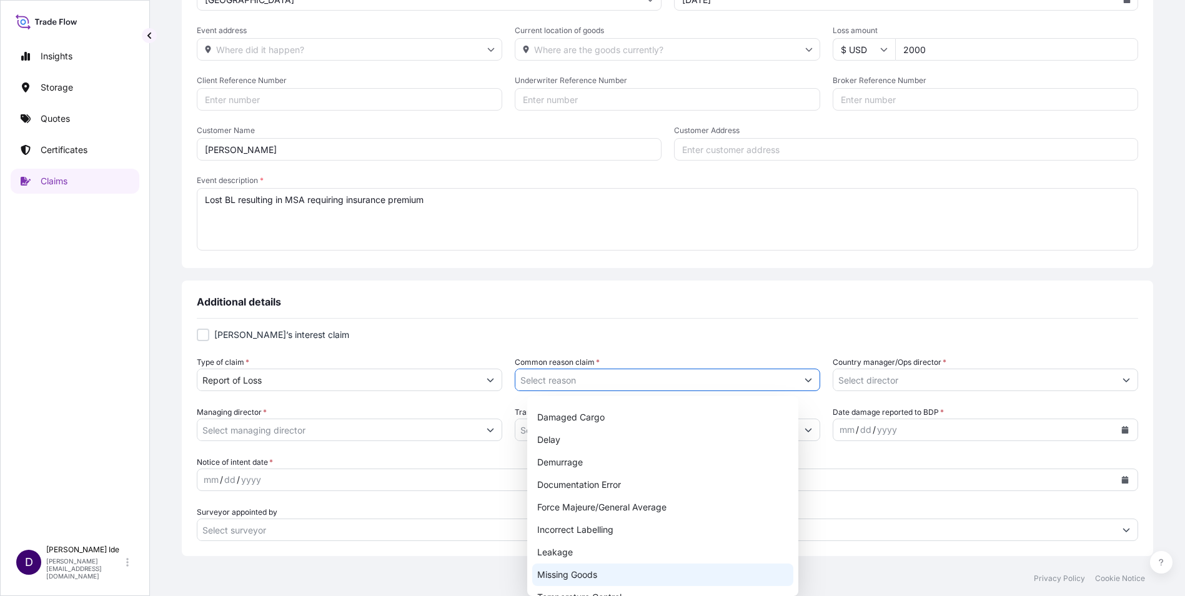
click at [579, 568] on div "Missing Goods" at bounding box center [662, 575] width 261 height 22
type input "Missing Goods"
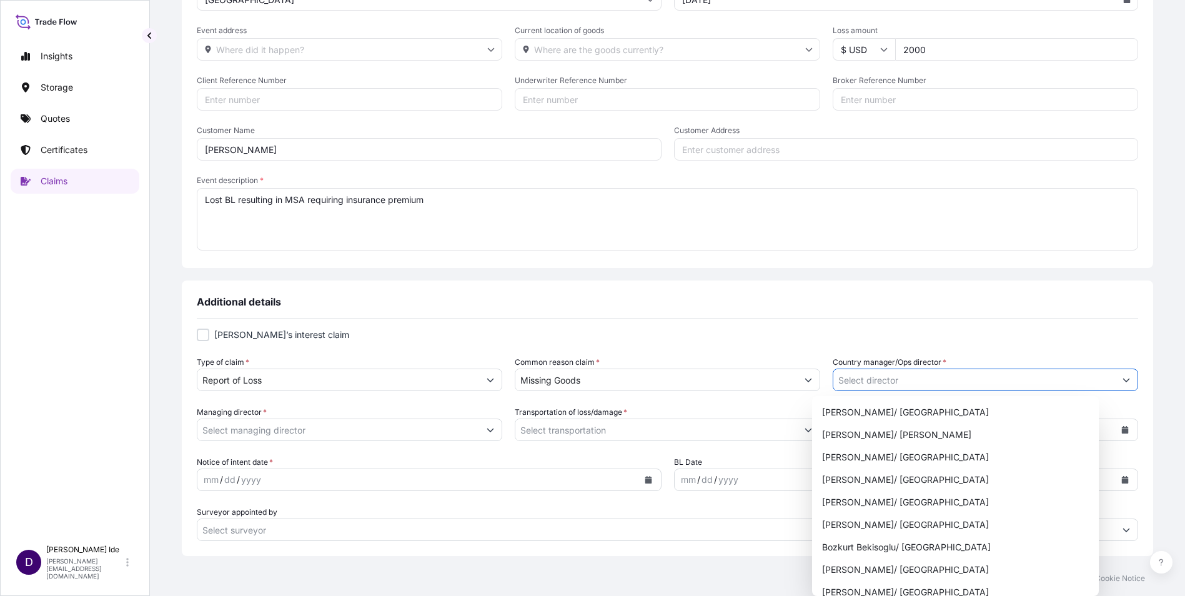
click at [1115, 381] on button "Show suggestions" at bounding box center [1126, 380] width 22 height 22
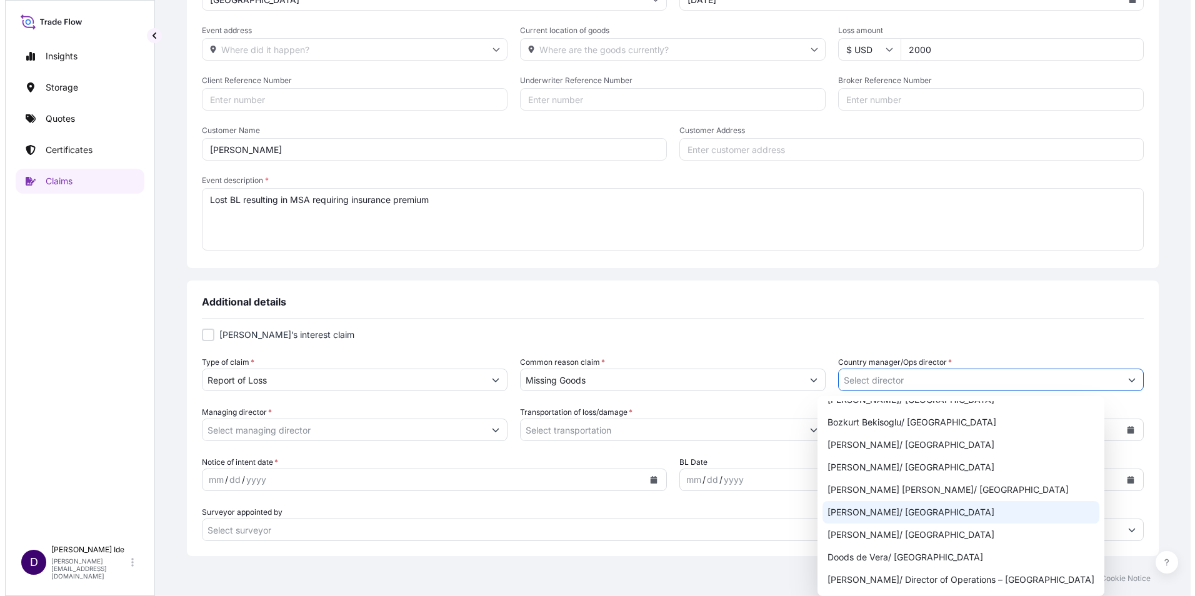
scroll to position [312, 0]
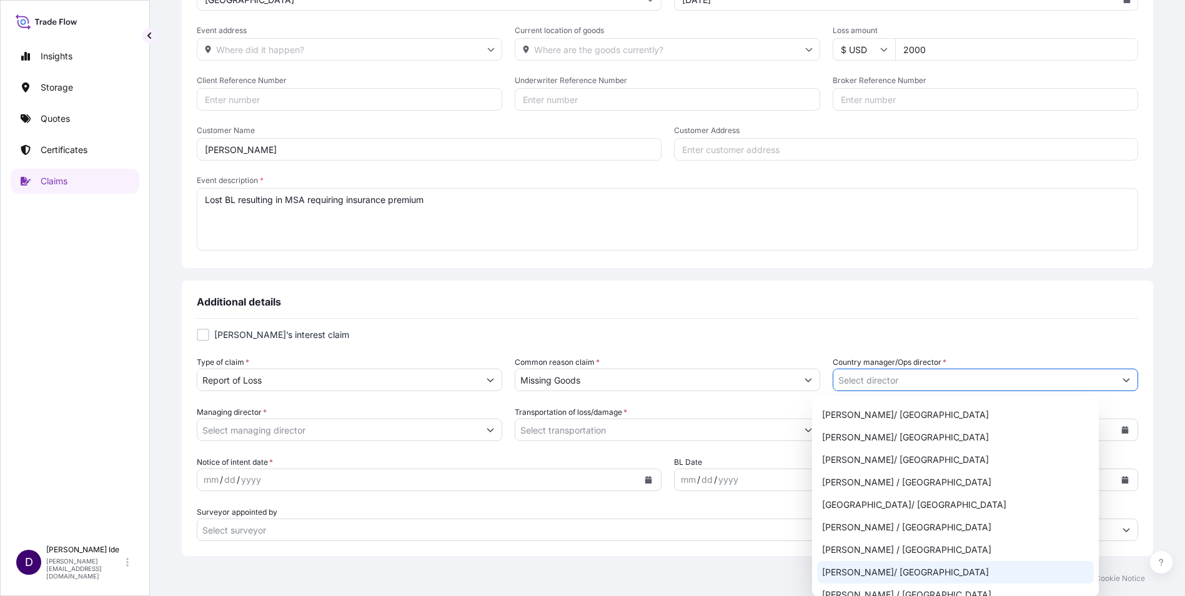
click at [851, 569] on div "[PERSON_NAME]/ [GEOGRAPHIC_DATA]" at bounding box center [955, 572] width 277 height 22
type input "[PERSON_NAME]/ [GEOGRAPHIC_DATA]"
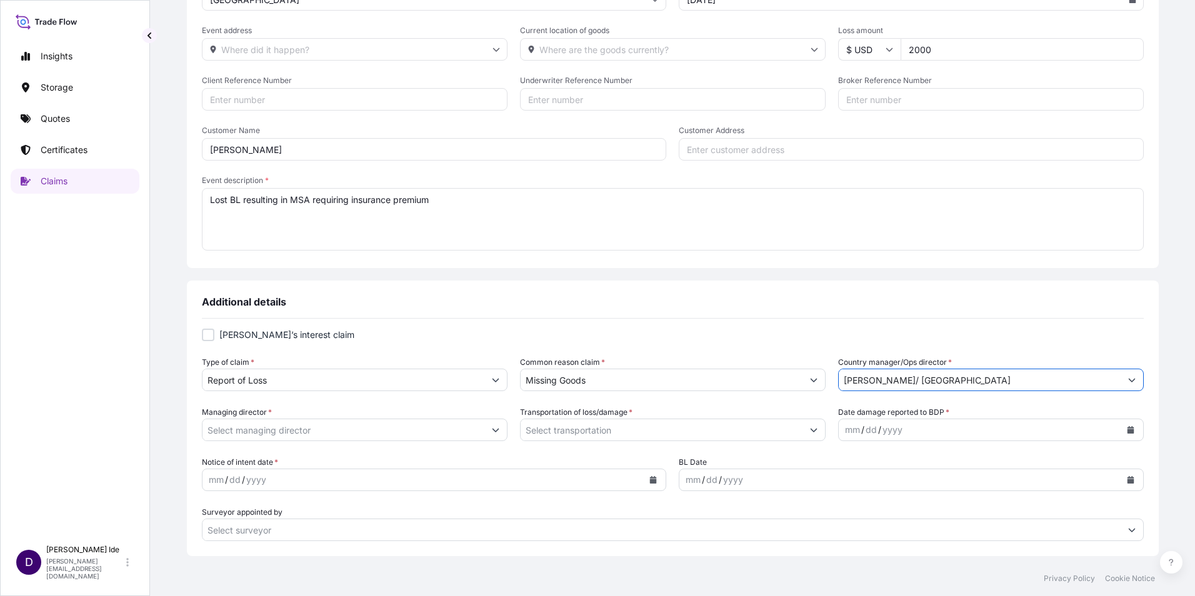
click at [499, 430] on icon "Show suggestions" at bounding box center [495, 429] width 7 height 7
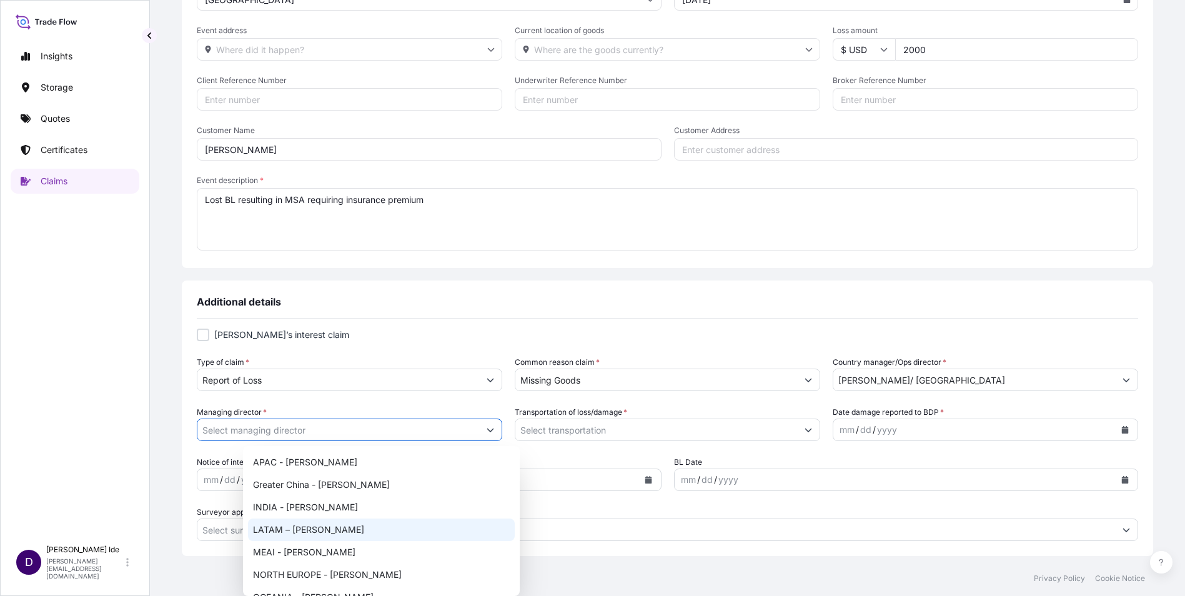
click at [326, 530] on div "LATAM – [PERSON_NAME]" at bounding box center [381, 530] width 267 height 22
type input "LATAM – [PERSON_NAME]"
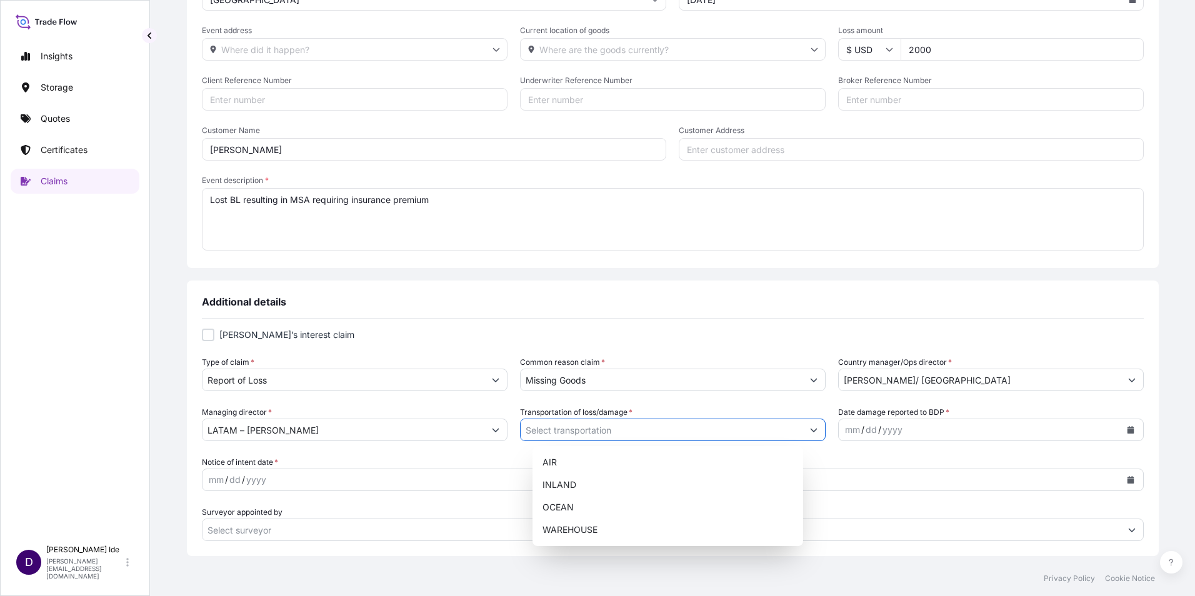
click at [802, 425] on button "Show suggestions" at bounding box center [813, 430] width 22 height 22
click at [550, 508] on div "OCEAN" at bounding box center [667, 507] width 261 height 22
type input "OCEAN"
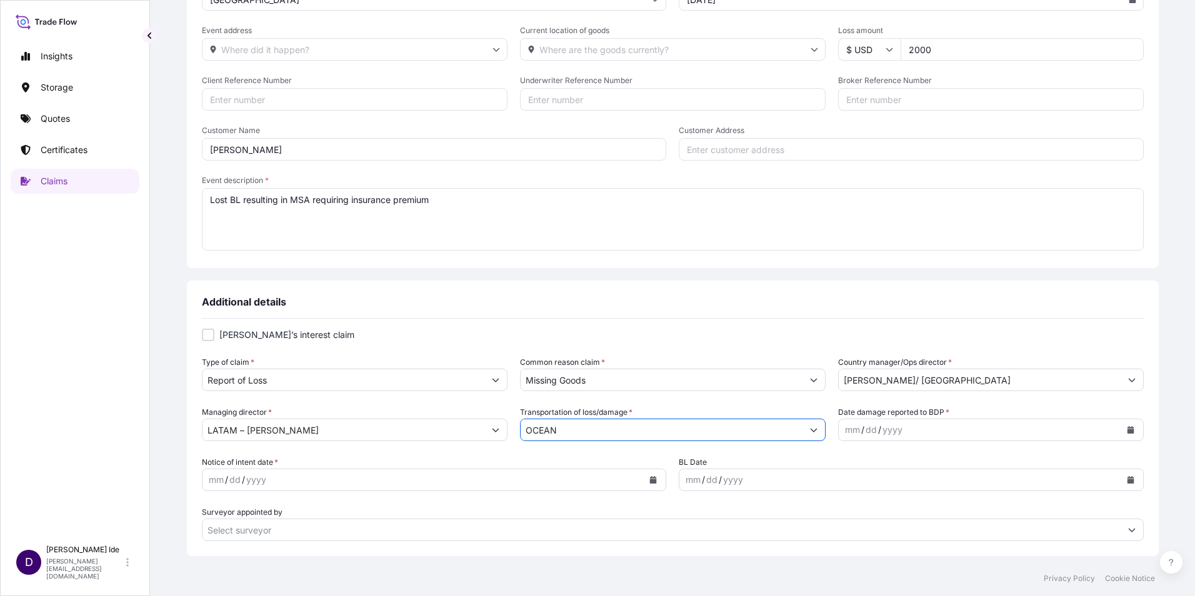
click at [1126, 427] on icon "Calendar" at bounding box center [1129, 429] width 7 height 7
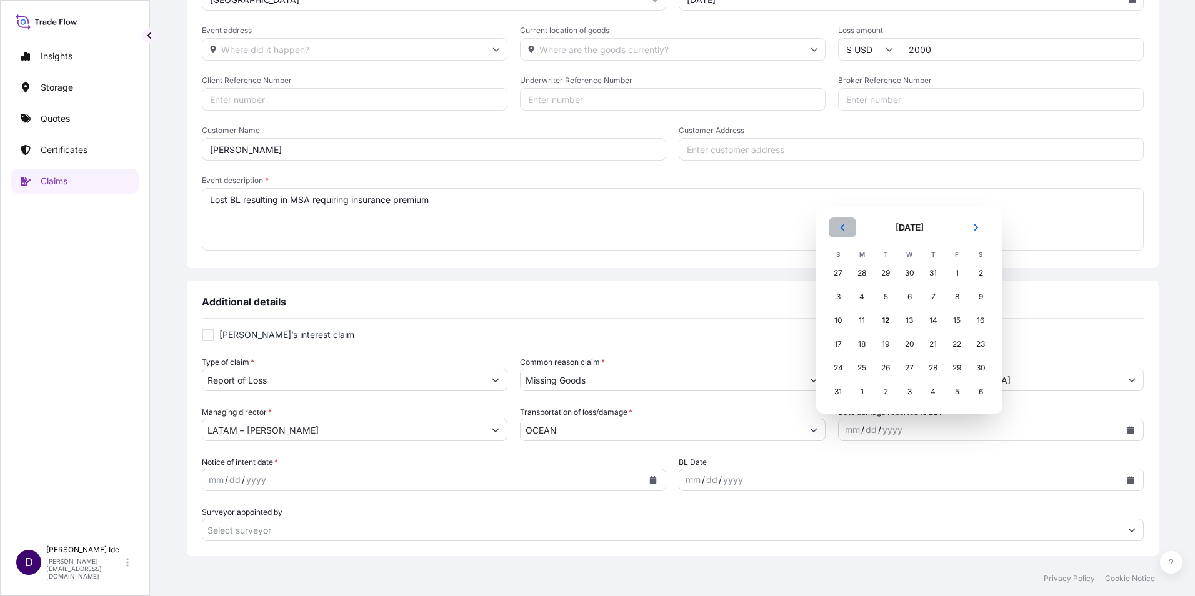
click at [845, 226] on icon "Previous" at bounding box center [841, 227] width 7 height 7
click at [907, 341] on div "16" at bounding box center [909, 344] width 22 height 22
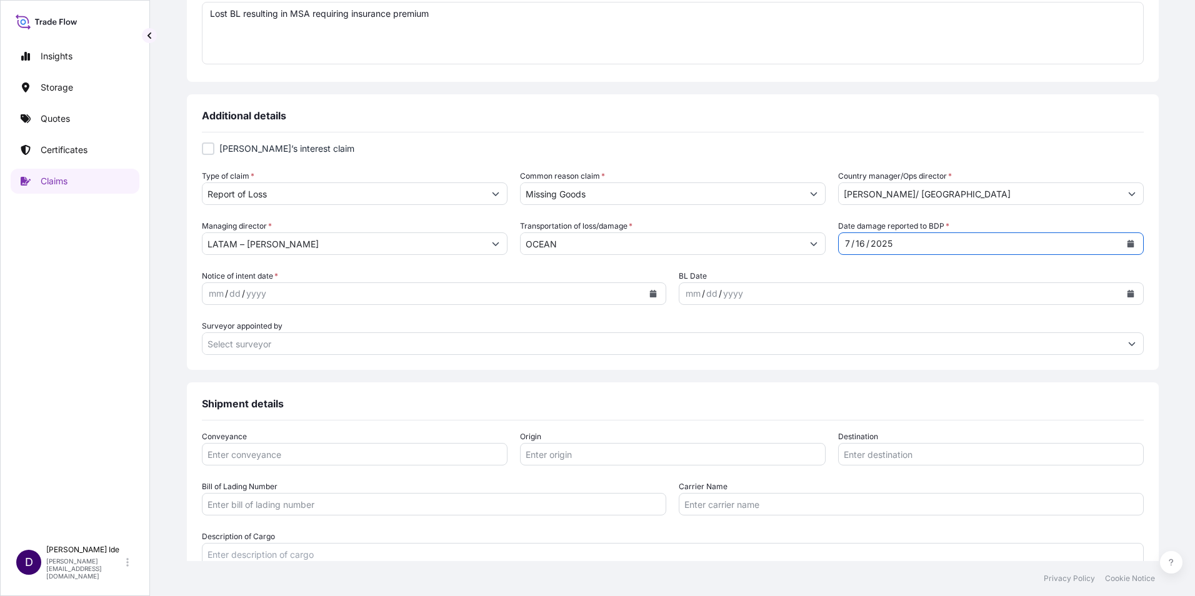
scroll to position [375, 0]
click at [650, 296] on icon "Calendar" at bounding box center [653, 292] width 7 height 7
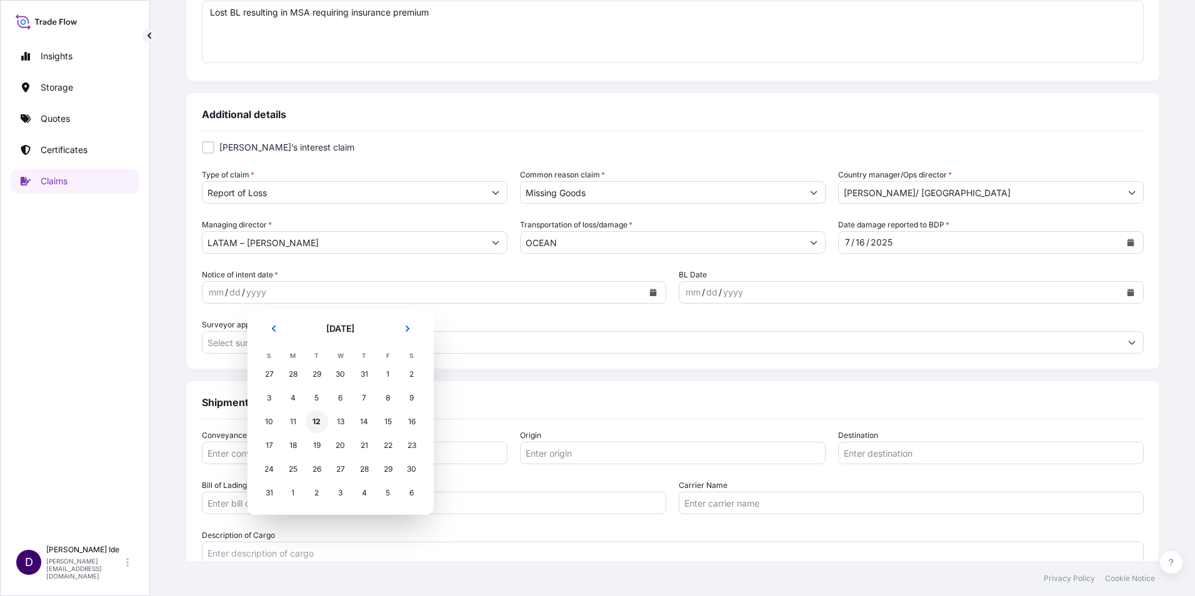
click at [314, 422] on div "12" at bounding box center [317, 421] width 22 height 22
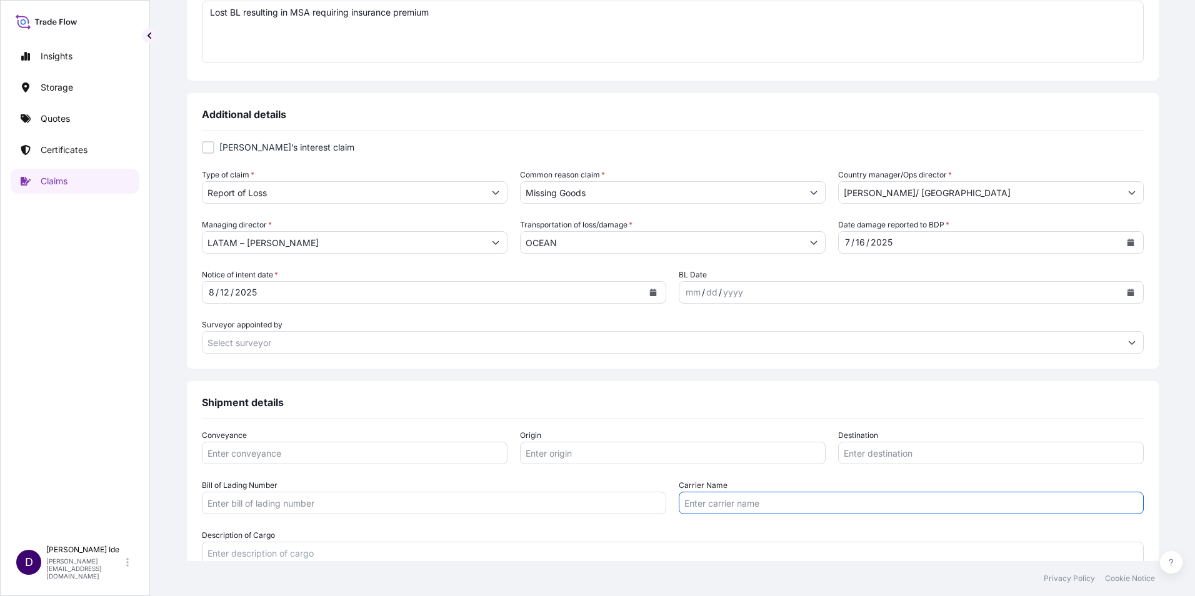
click at [710, 509] on input "Carrier Name" at bounding box center [911, 503] width 465 height 22
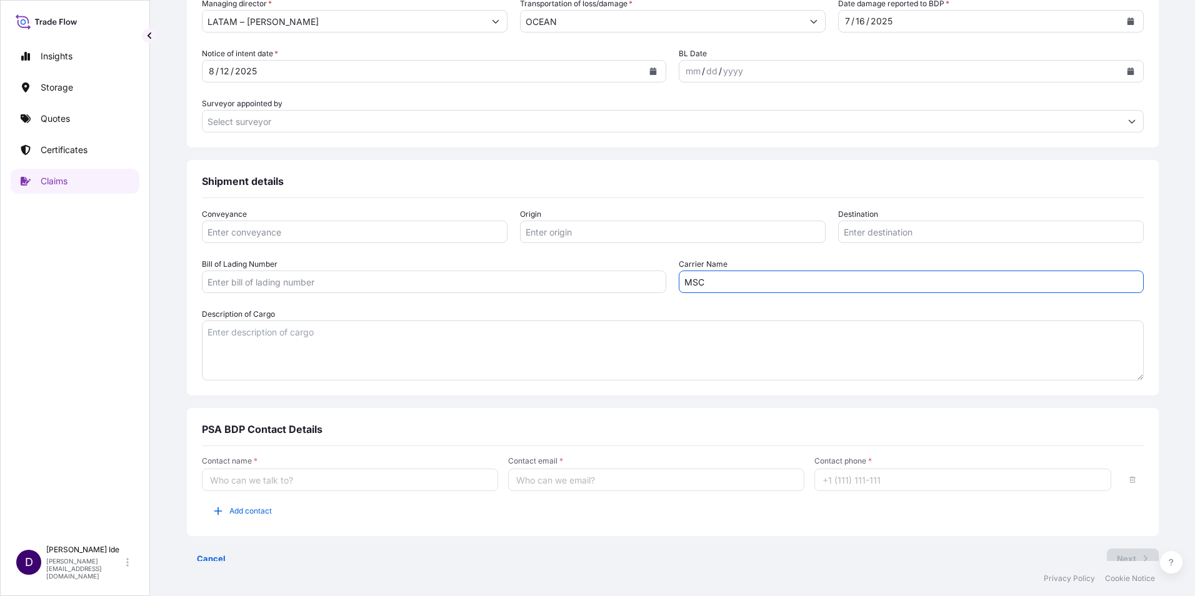
scroll to position [614, 0]
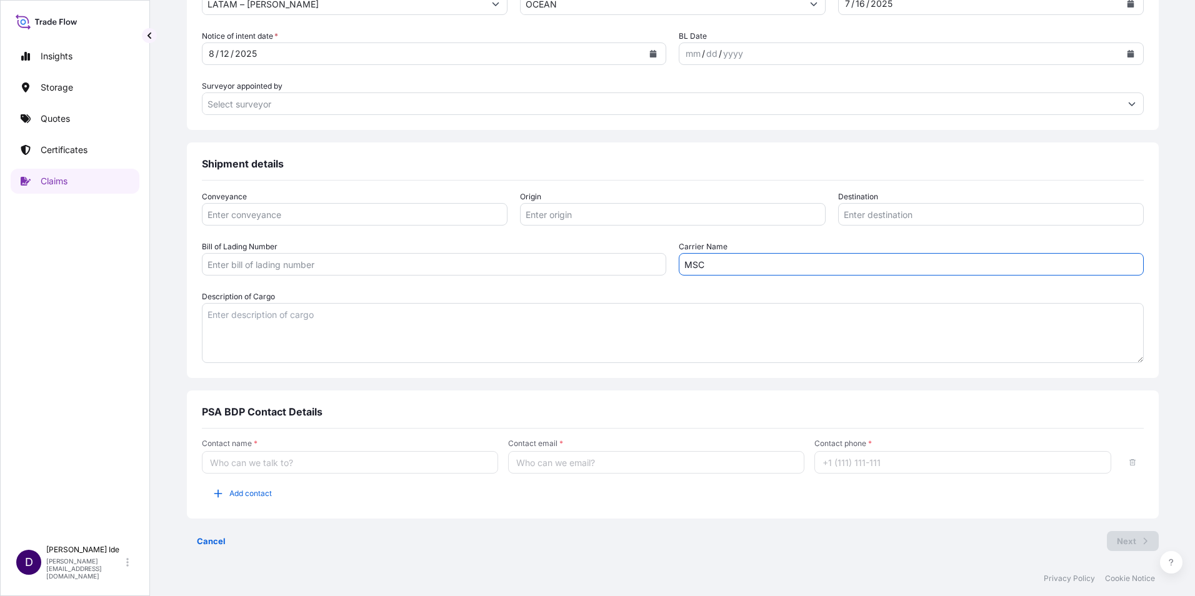
type input "MSC"
click at [289, 460] on input "Contact name *" at bounding box center [350, 462] width 296 height 22
type input "[PERSON_NAME]"
type input "[PERSON_NAME][EMAIL_ADDRESS][DOMAIN_NAME]"
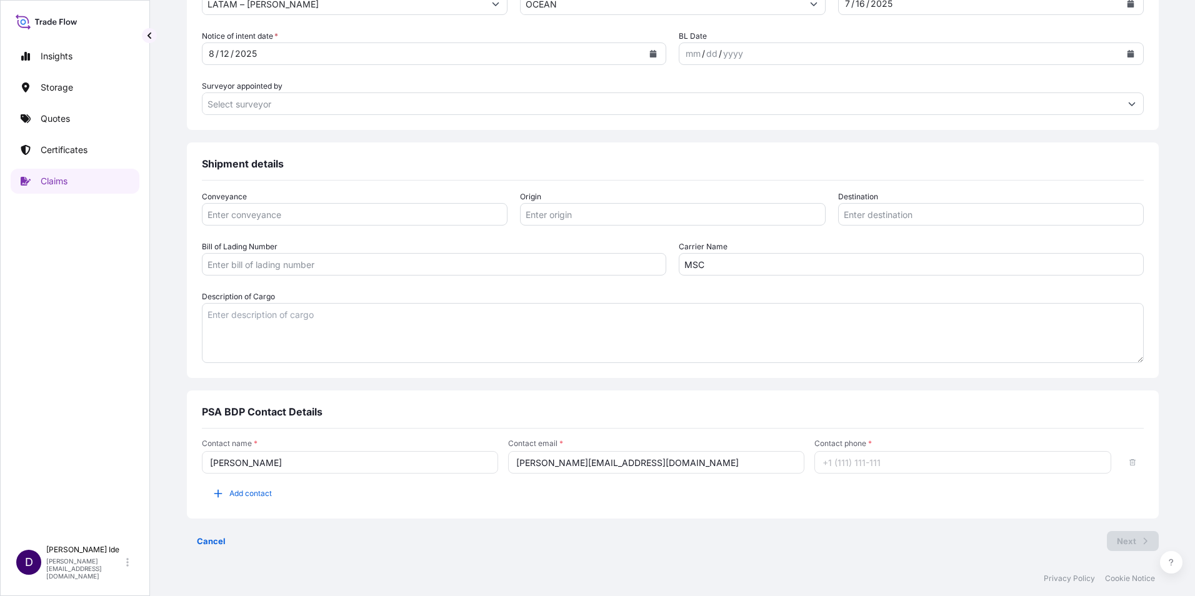
type input "12156298934"
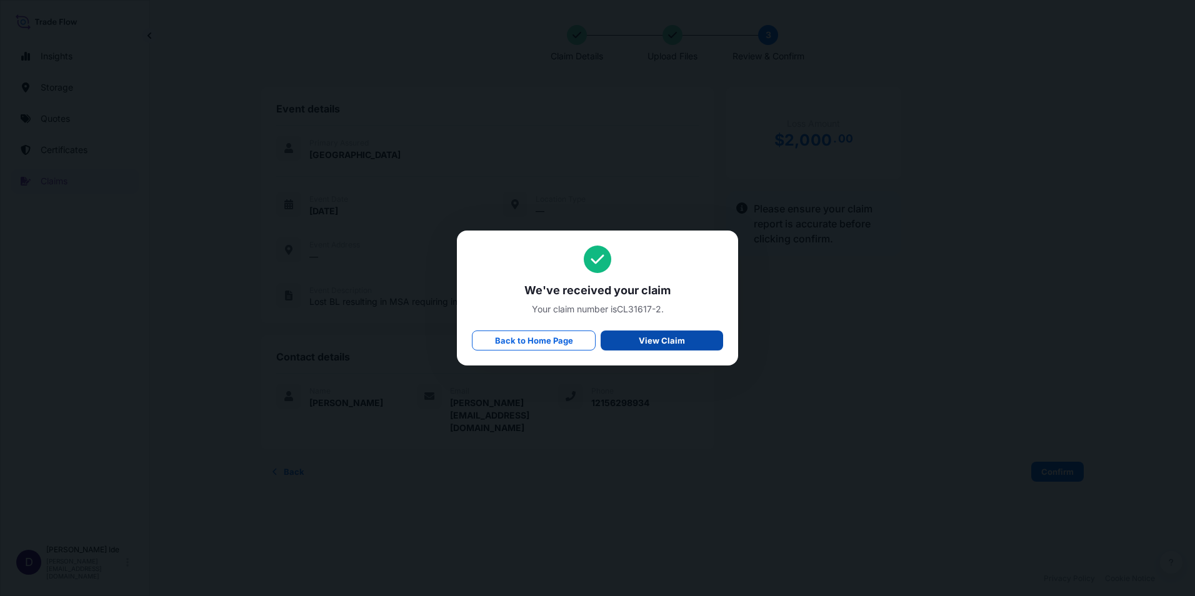
click at [674, 337] on p "View Claim" at bounding box center [662, 340] width 46 height 12
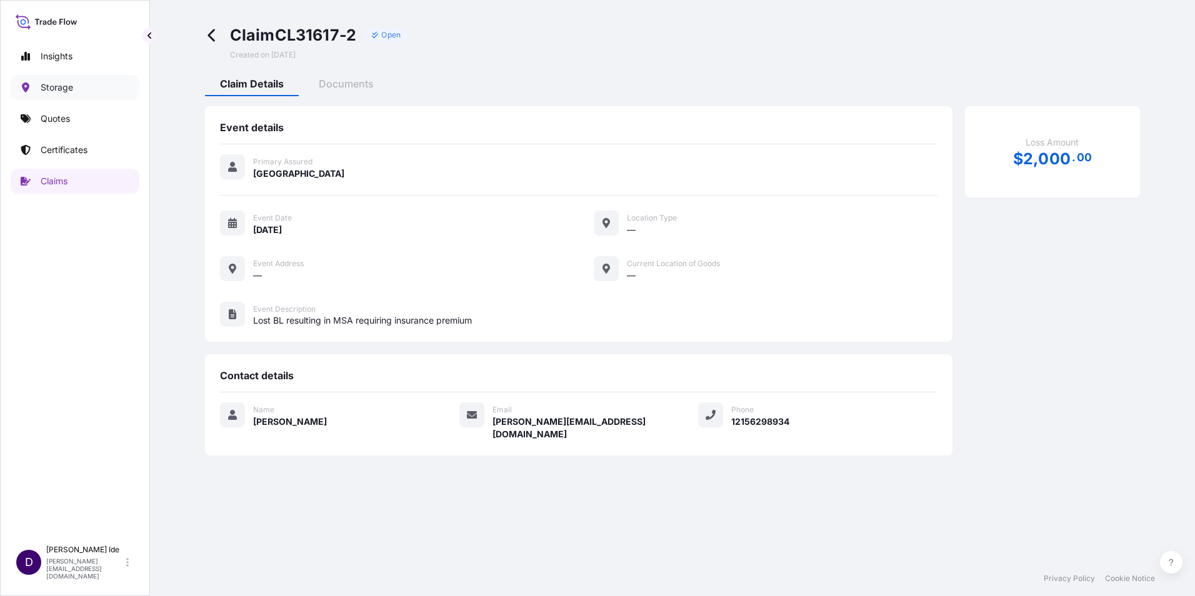
click at [60, 87] on p "Storage" at bounding box center [57, 87] width 32 height 12
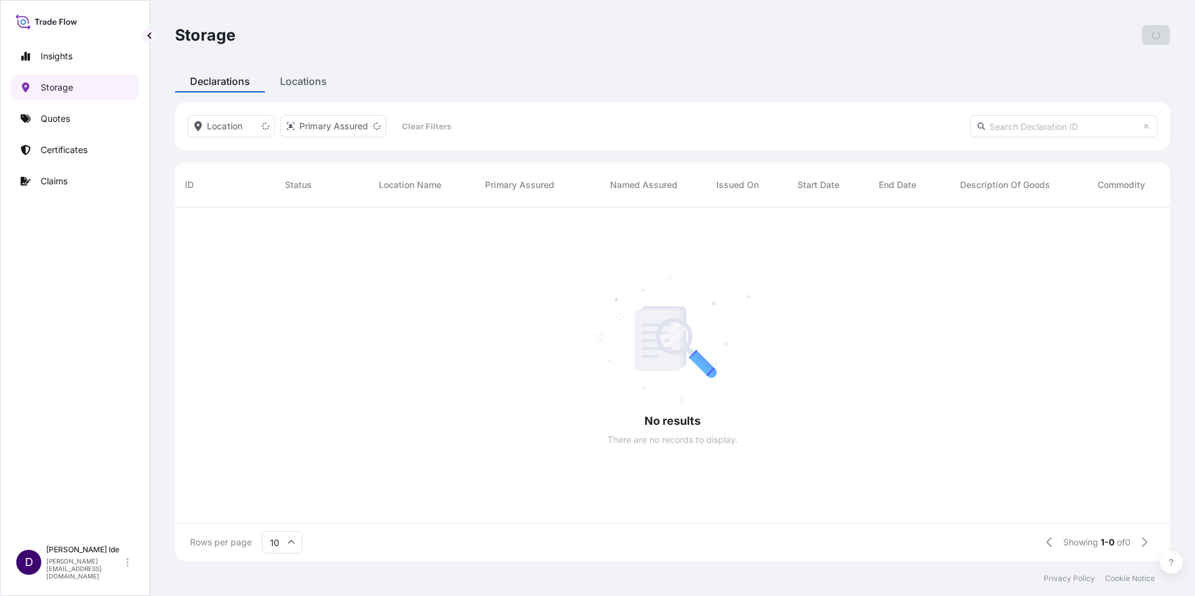
scroll to position [10, 10]
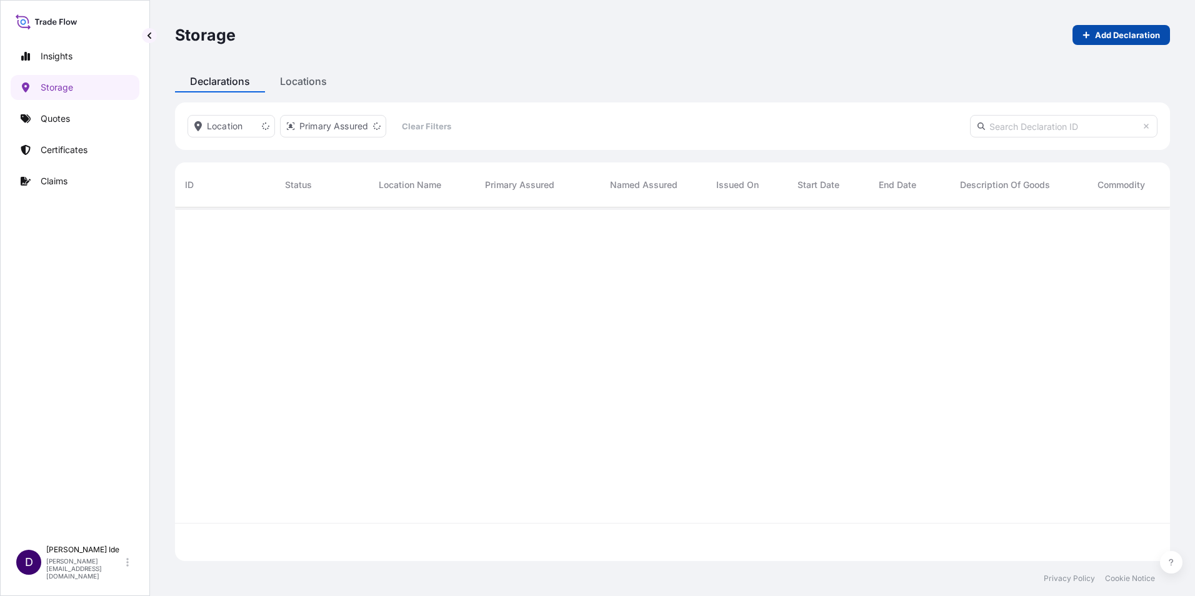
click at [1118, 38] on p "Add Declaration" at bounding box center [1127, 35] width 65 height 12
select select "USD"
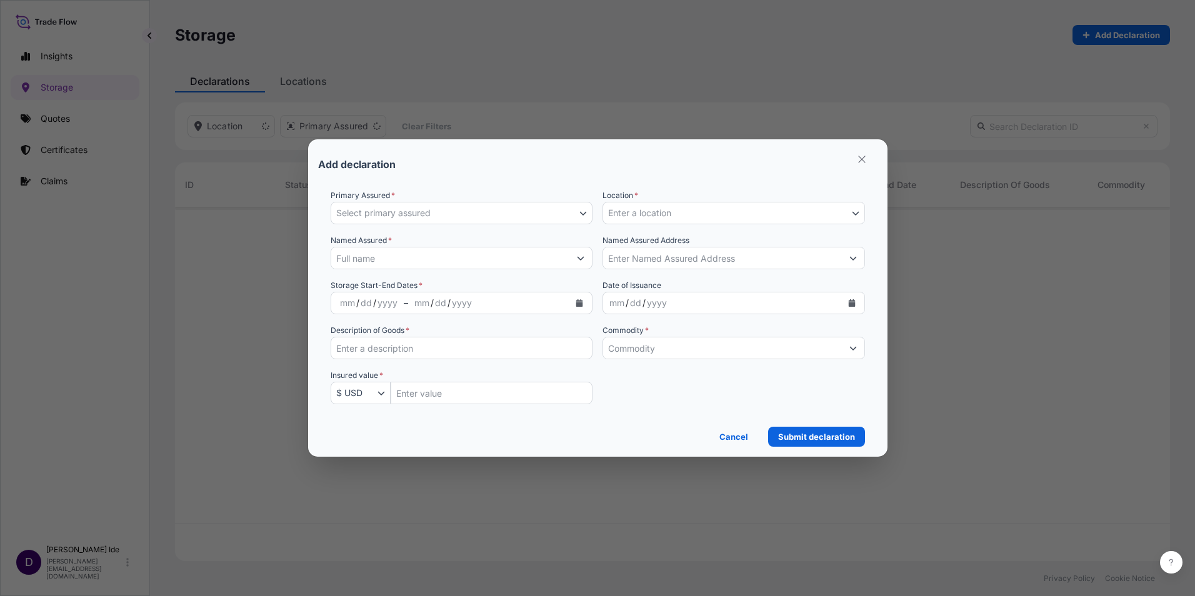
click at [580, 213] on icon "button" at bounding box center [583, 214] width 7 height 4
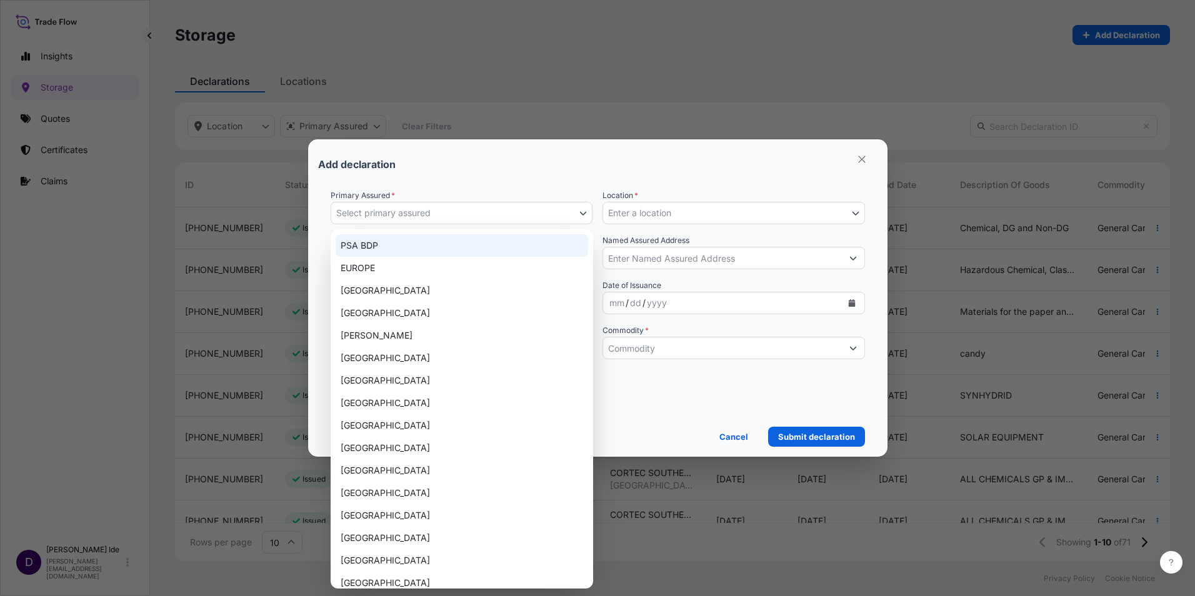
click at [382, 249] on div "PSA BDP" at bounding box center [462, 245] width 252 height 22
select select "31450"
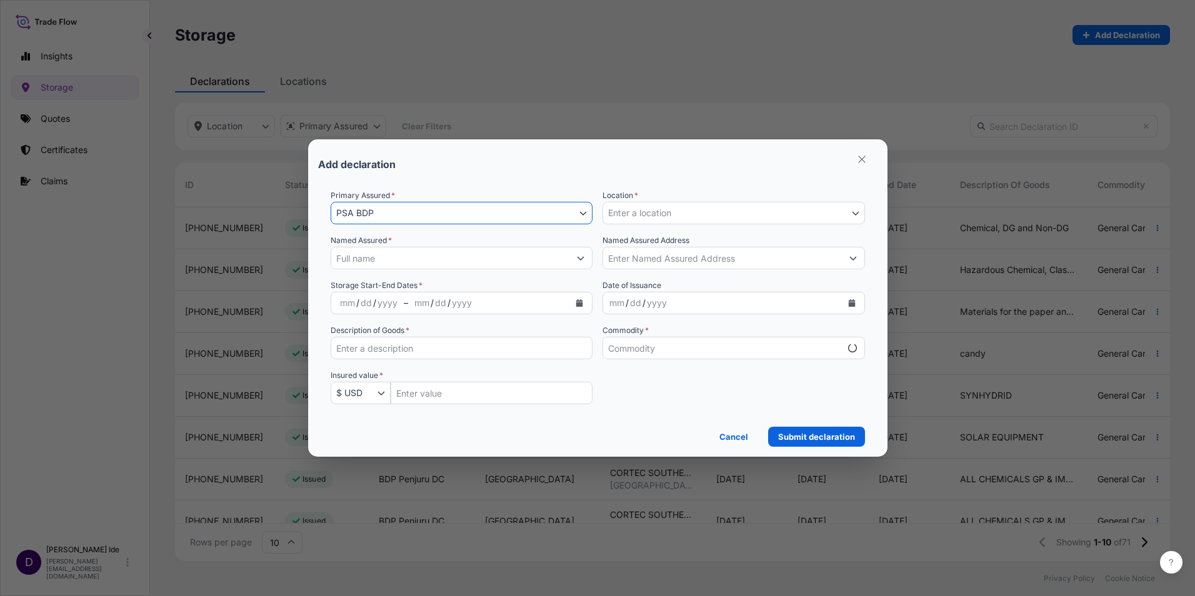
select select "mt"
click at [852, 215] on icon "Select Location" at bounding box center [855, 212] width 7 height 7
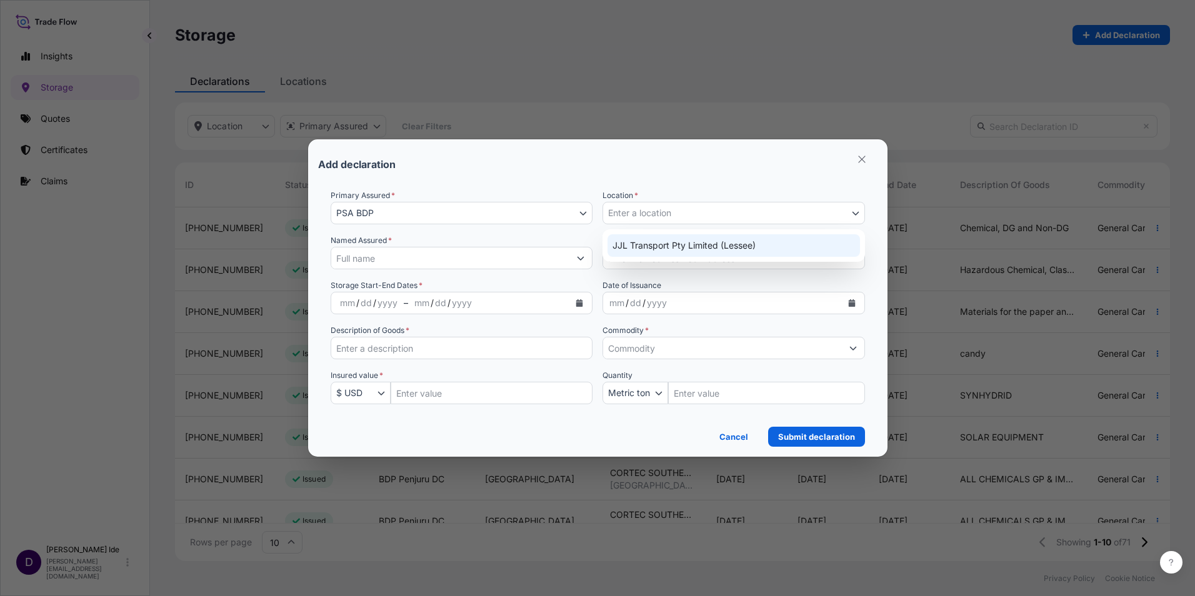
click at [683, 241] on div "JJL Transport Pty Limited (Lessee)" at bounding box center [733, 245] width 252 height 22
select select "2282"
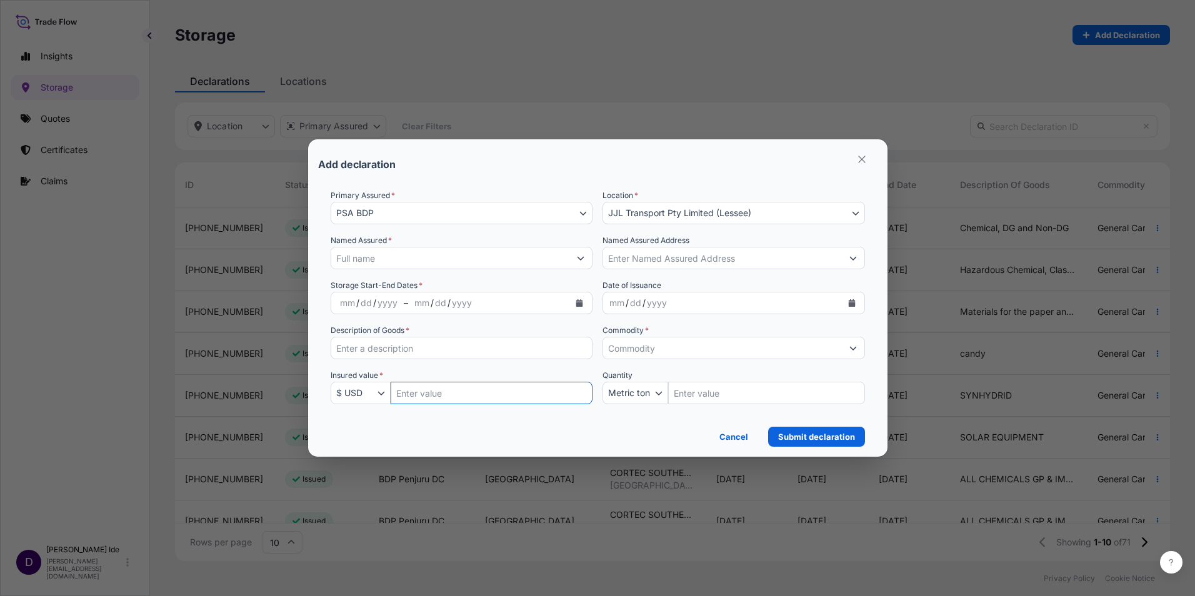
click at [428, 395] on input "Insured Value Amount" at bounding box center [491, 393] width 202 height 22
type input "720535.44"
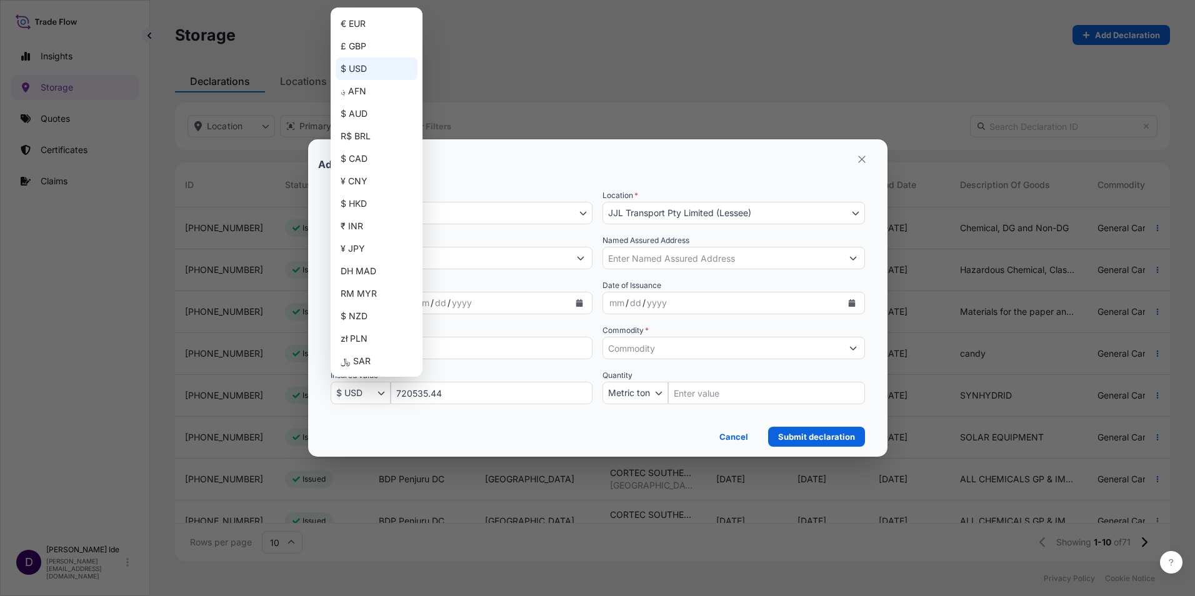
click at [384, 391] on icon "button" at bounding box center [380, 392] width 7 height 7
click at [359, 108] on div "$ AUD" at bounding box center [377, 113] width 82 height 22
select select "AUD"
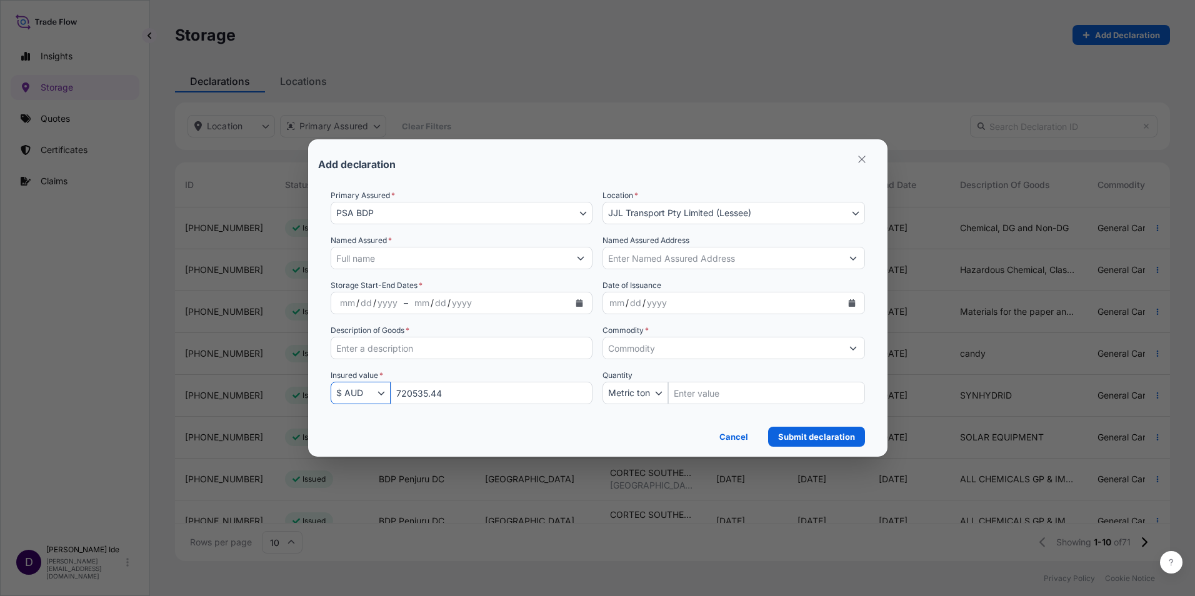
click at [360, 254] on input "Named Assured *" at bounding box center [450, 258] width 239 height 22
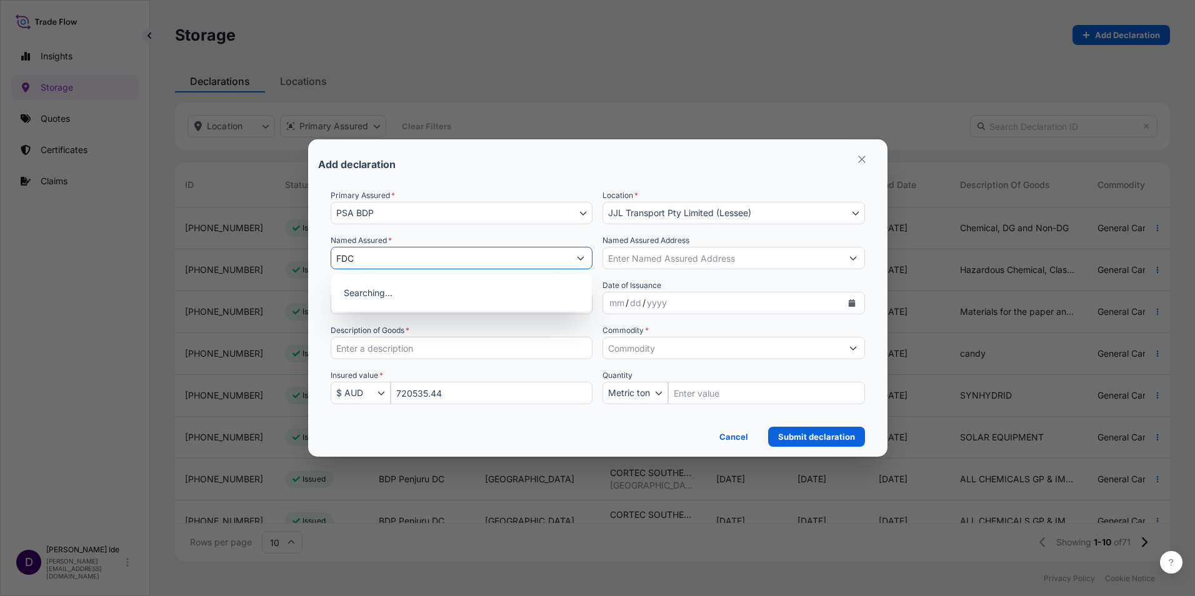
type input "FDC"
click at [774, 174] on div "Add declaration" at bounding box center [597, 164] width 559 height 30
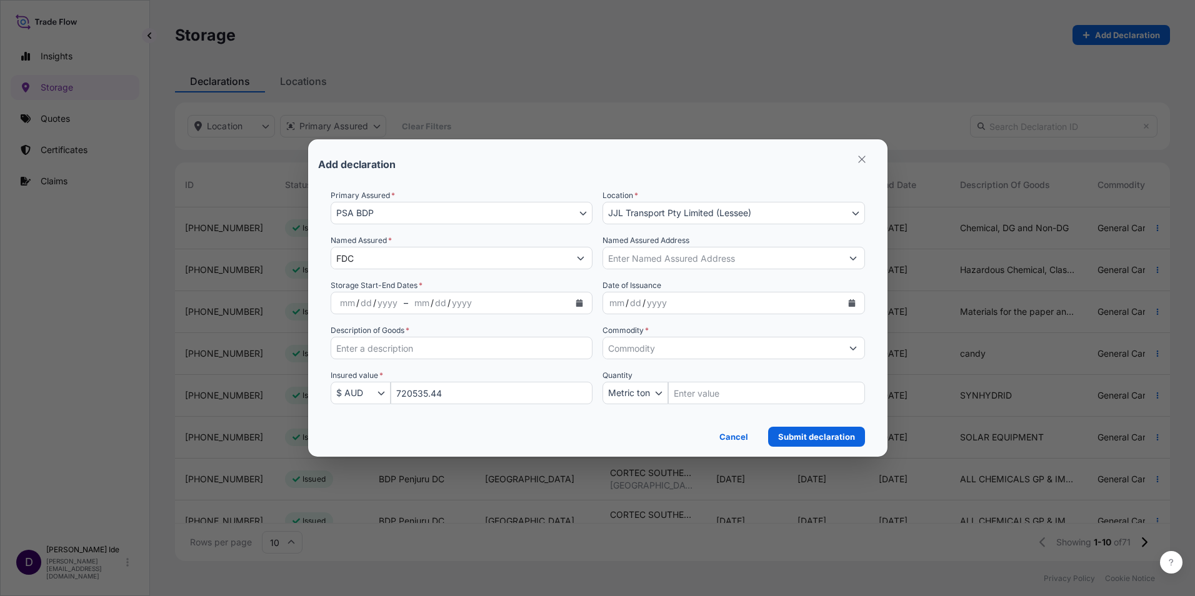
click at [364, 302] on div "dd" at bounding box center [366, 303] width 14 height 15
click at [577, 304] on icon "Calendar" at bounding box center [579, 302] width 7 height 7
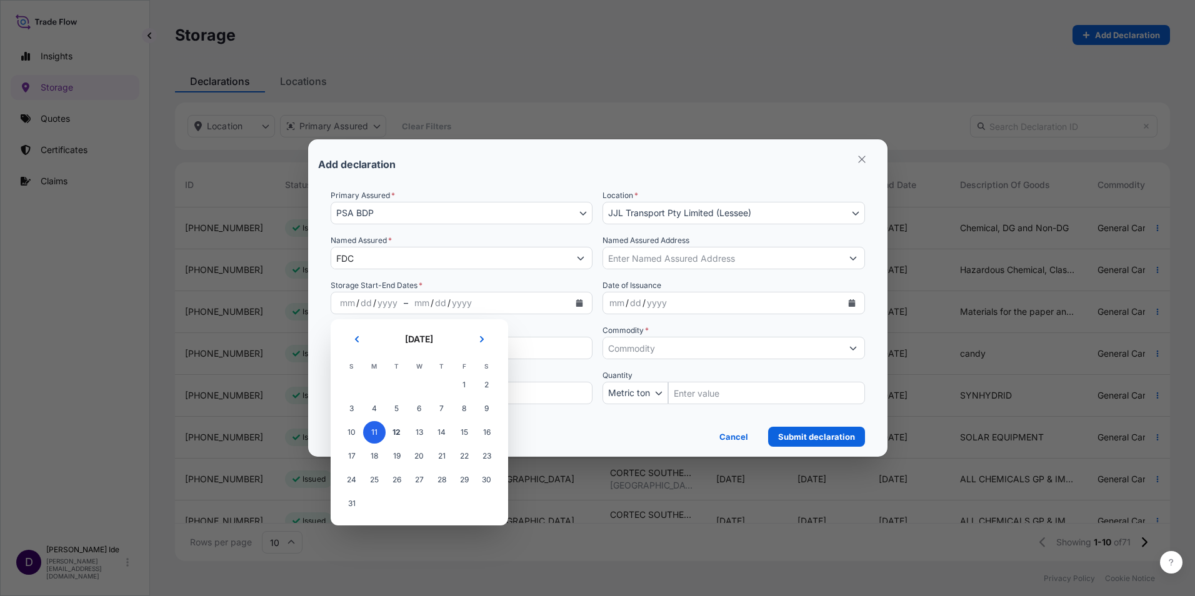
click at [375, 432] on span "11" at bounding box center [374, 432] width 22 height 22
click at [377, 433] on span "11" at bounding box center [374, 432] width 22 height 22
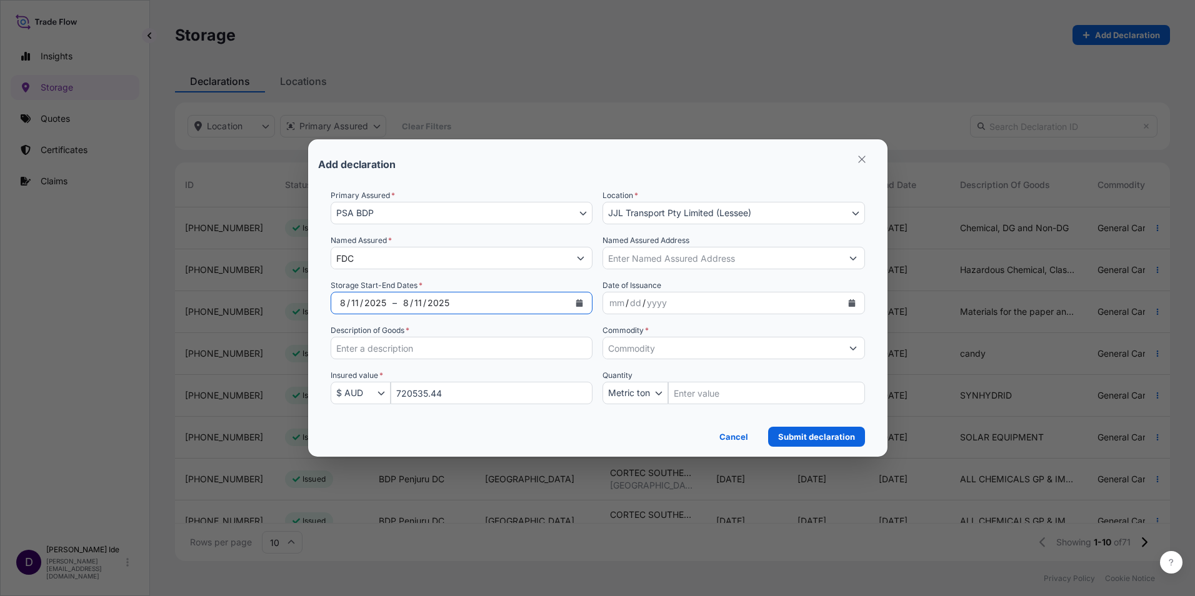
click at [407, 302] on div "8" at bounding box center [406, 303] width 8 height 15
click at [410, 302] on div "/" at bounding box center [411, 303] width 3 height 15
click at [579, 304] on icon "Calendar" at bounding box center [579, 302] width 7 height 7
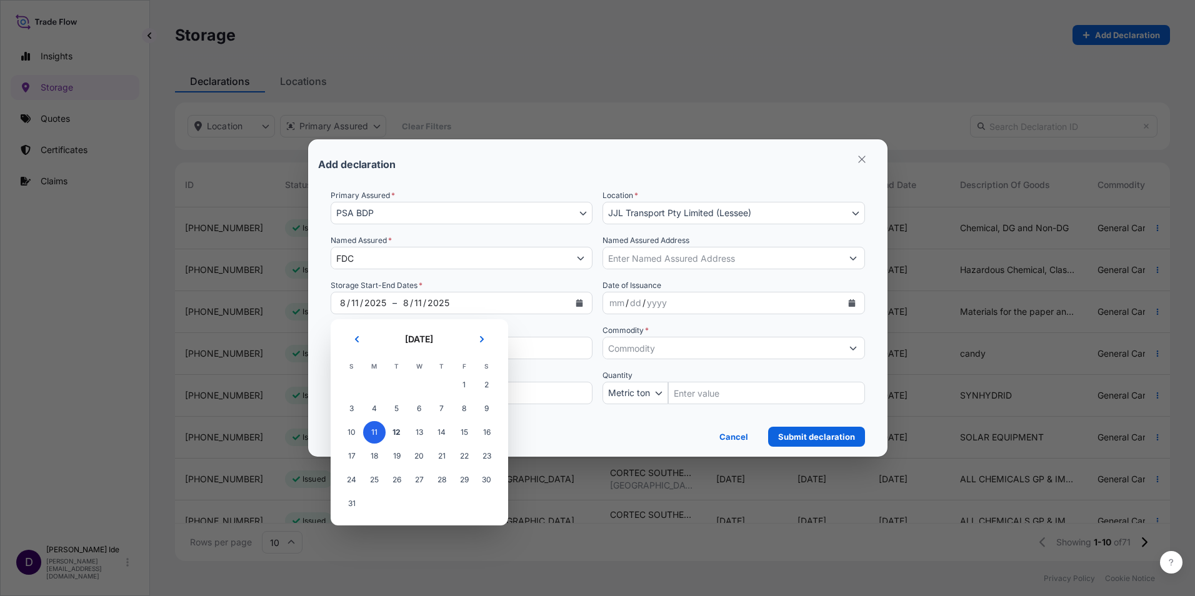
click at [374, 432] on span "11" at bounding box center [374, 432] width 22 height 22
click at [479, 337] on icon "Next" at bounding box center [481, 339] width 7 height 7
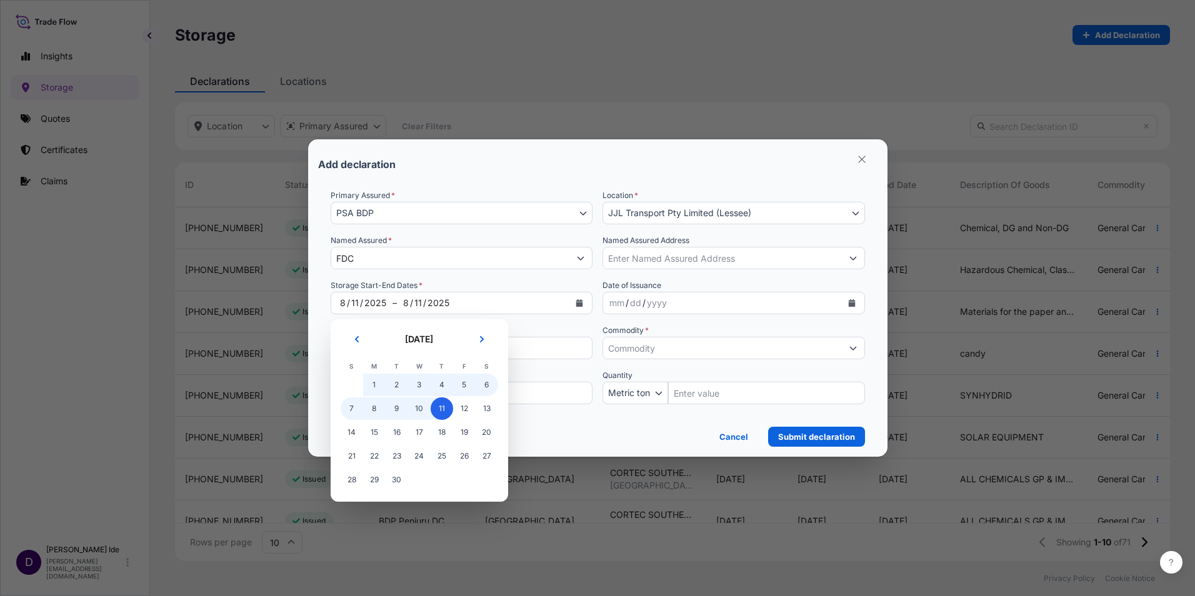
click at [439, 410] on span "11" at bounding box center [441, 408] width 22 height 22
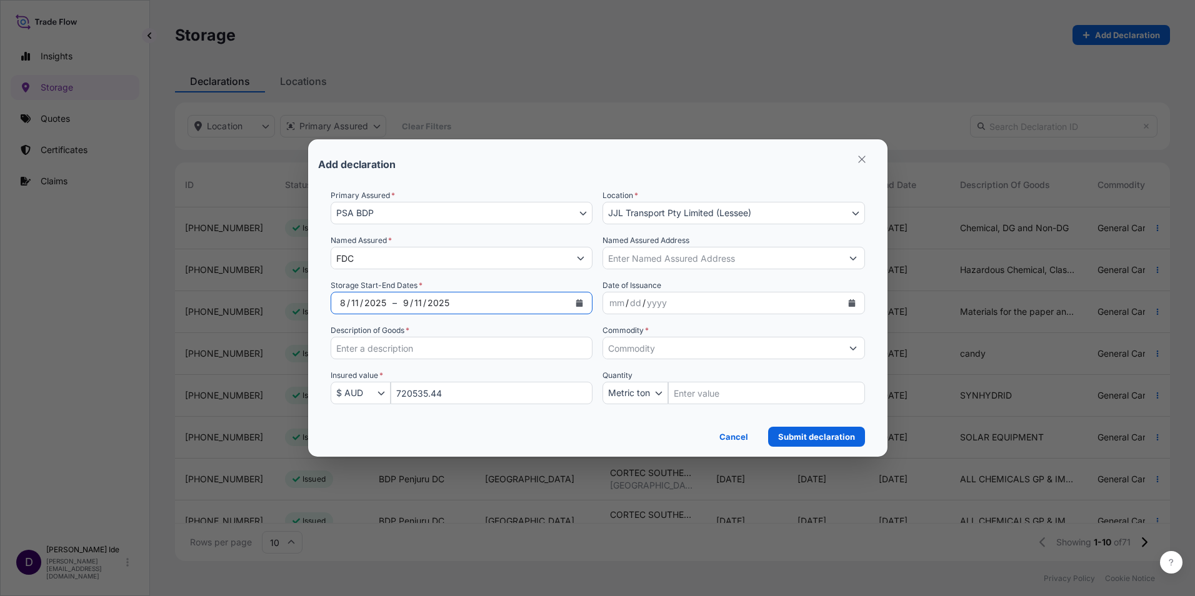
click at [457, 344] on input "Description of Goods *" at bounding box center [462, 348] width 262 height 22
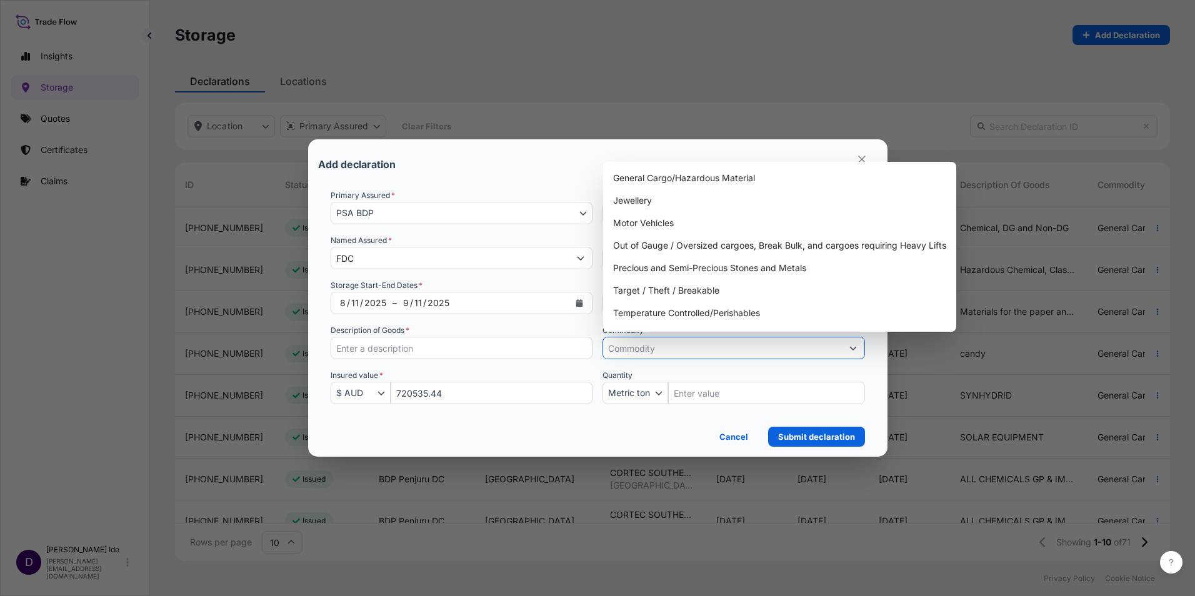
click at [850, 349] on icon "Show suggestions" at bounding box center [852, 347] width 7 height 7
click at [656, 179] on div "General Cargo/Hazardous Material" at bounding box center [779, 178] width 343 height 22
type input "General Cargo/Hazardous Material"
click at [501, 169] on div "Add declaration" at bounding box center [597, 164] width 559 height 30
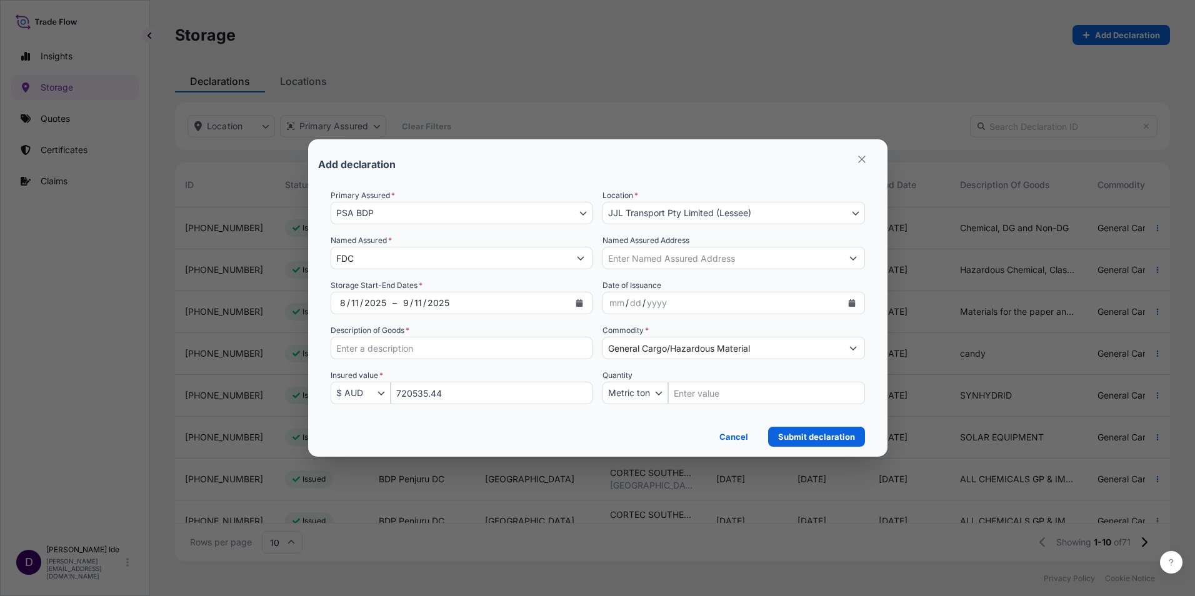
click at [346, 346] on input "Description of Goods *" at bounding box center [462, 348] width 262 height 22
paste input "Busduct Energy Distribution System"
type input "Busduct Energy Distribution System"
click at [799, 436] on p "Submit declaration" at bounding box center [816, 436] width 77 height 12
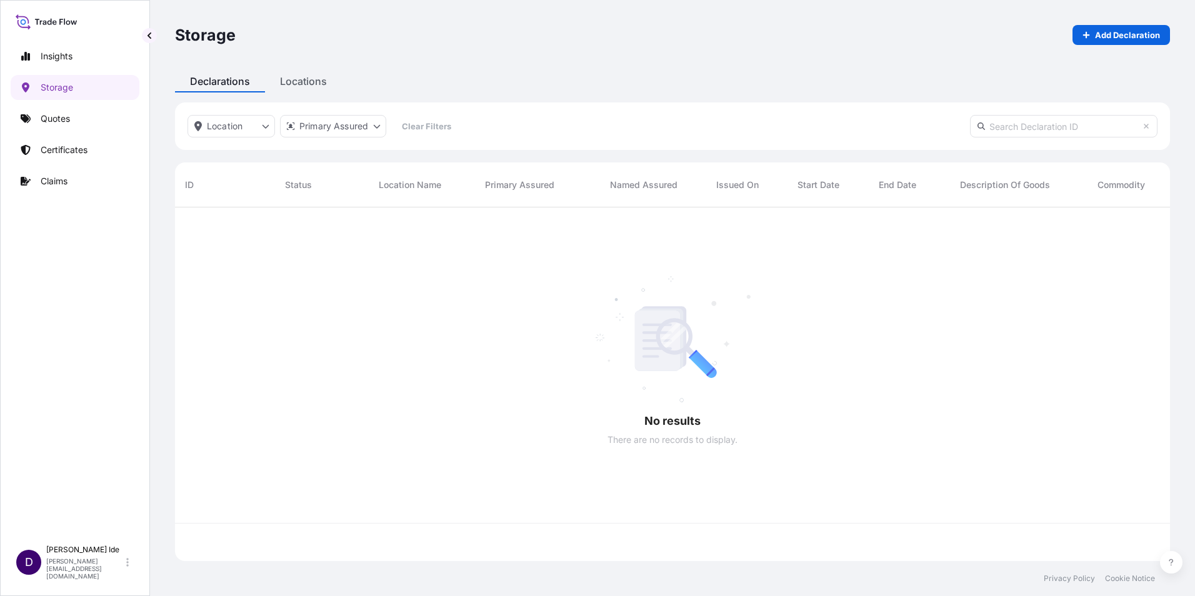
scroll to position [351, 985]
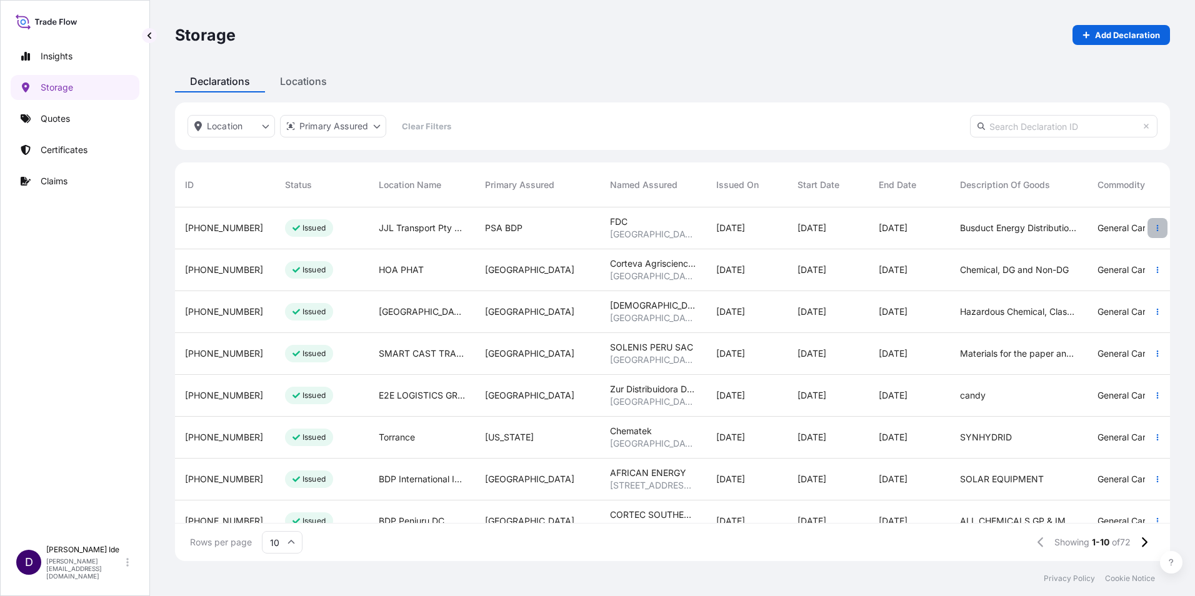
click at [1153, 227] on icon "button" at bounding box center [1156, 227] width 7 height 7
click at [1078, 231] on p "Download certificate" at bounding box center [1087, 230] width 84 height 12
